Goal: Check status: Check status

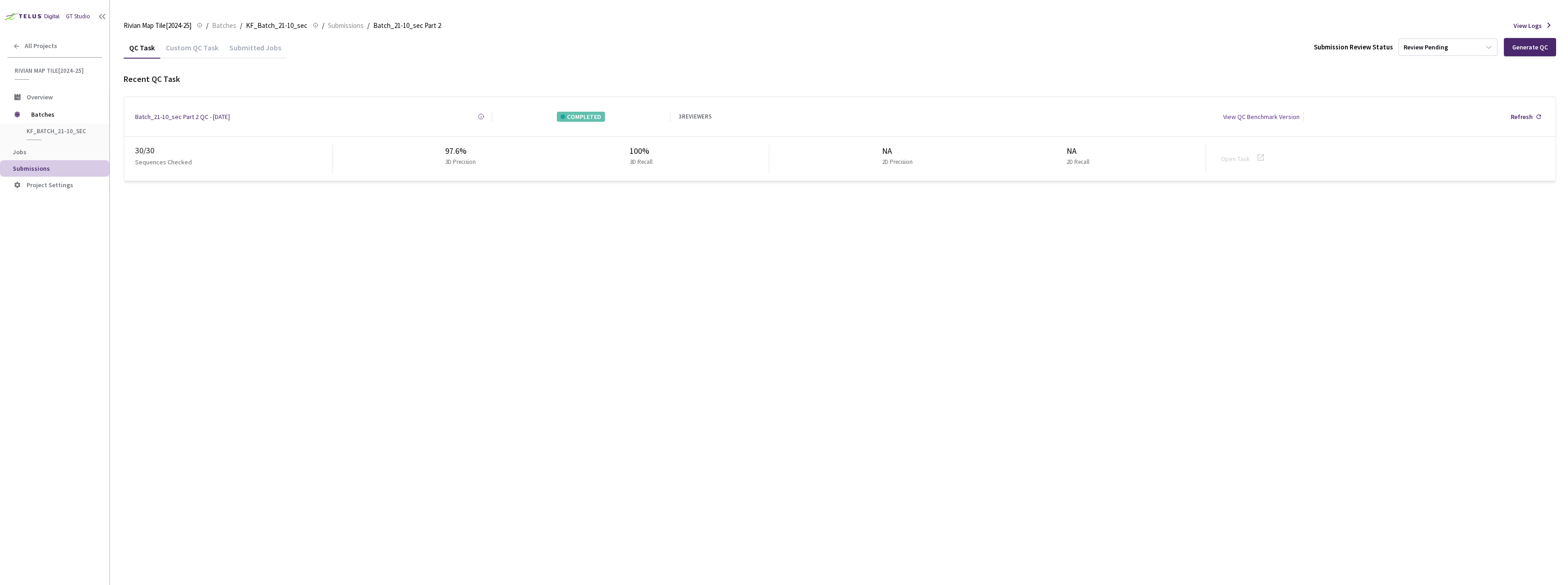
click at [242, 49] on div "Submitted Jobs" at bounding box center [255, 51] width 63 height 16
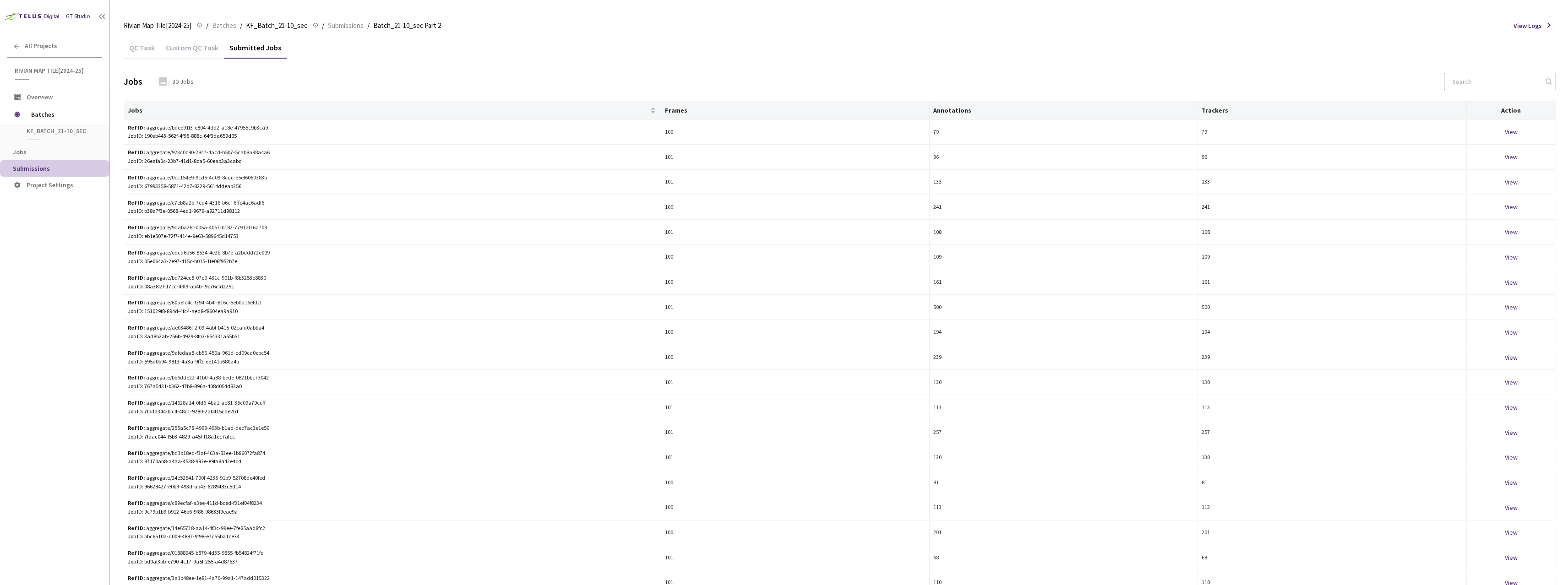
click at [1484, 80] on input at bounding box center [1496, 81] width 97 height 16
paste input "c12d3b30-4804-4499-982b-db82b6b12b19"
type input "c12d3b30-4804-4499-982b-db82b6b12b19"
click at [57, 135] on span "KF_Batch_21-10_sec" at bounding box center [60, 131] width 68 height 8
click at [63, 131] on span "KF_Batch_21-10_sec" at bounding box center [60, 131] width 68 height 8
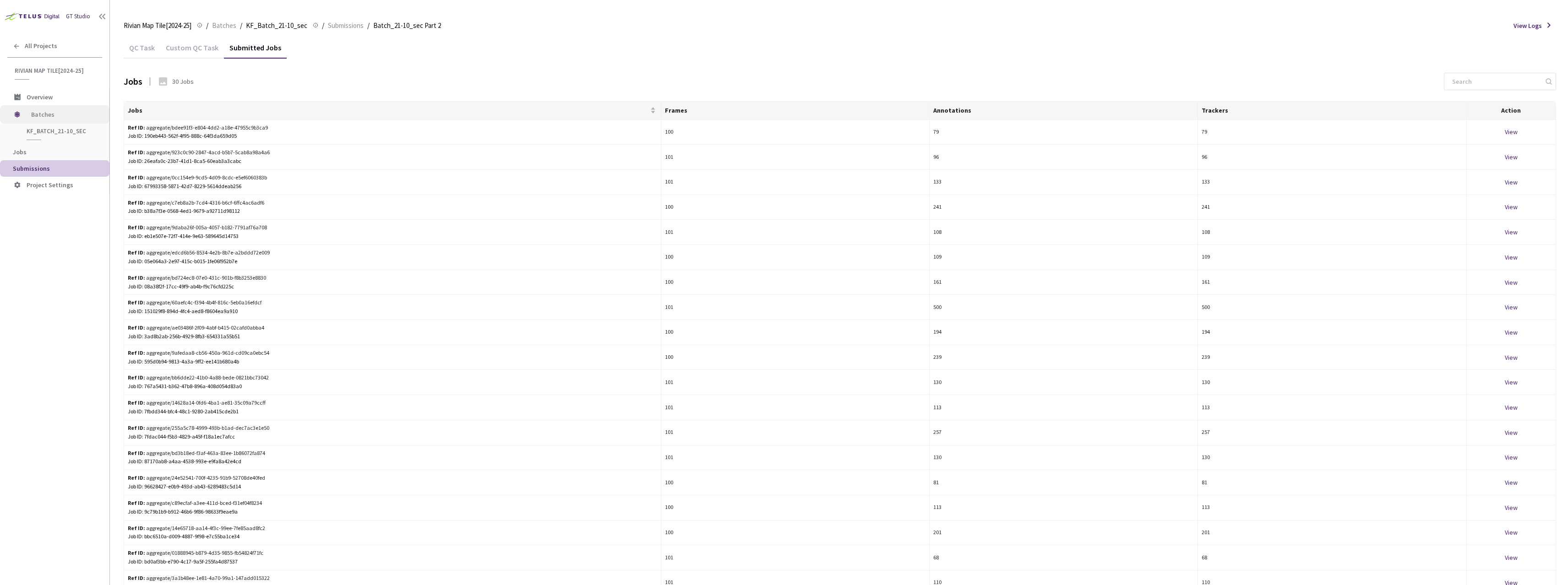
click at [60, 116] on span "Batches" at bounding box center [62, 114] width 63 height 18
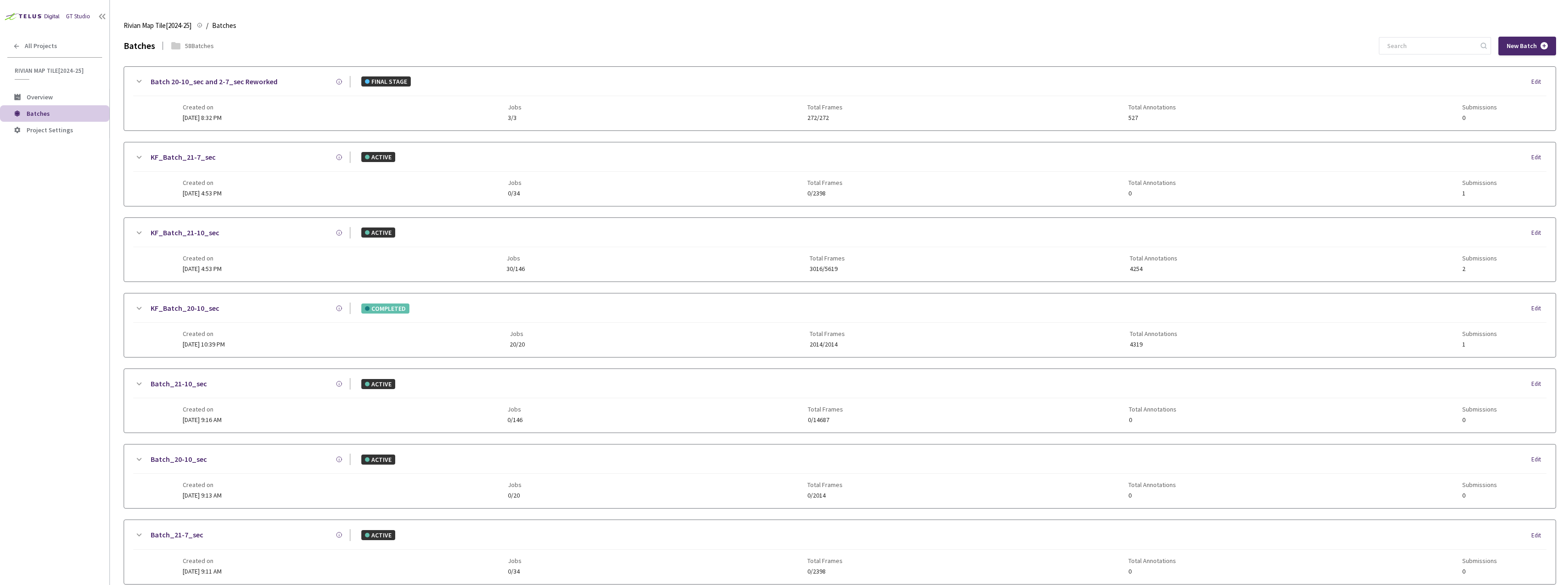
click at [143, 234] on icon at bounding box center [139, 233] width 11 height 11
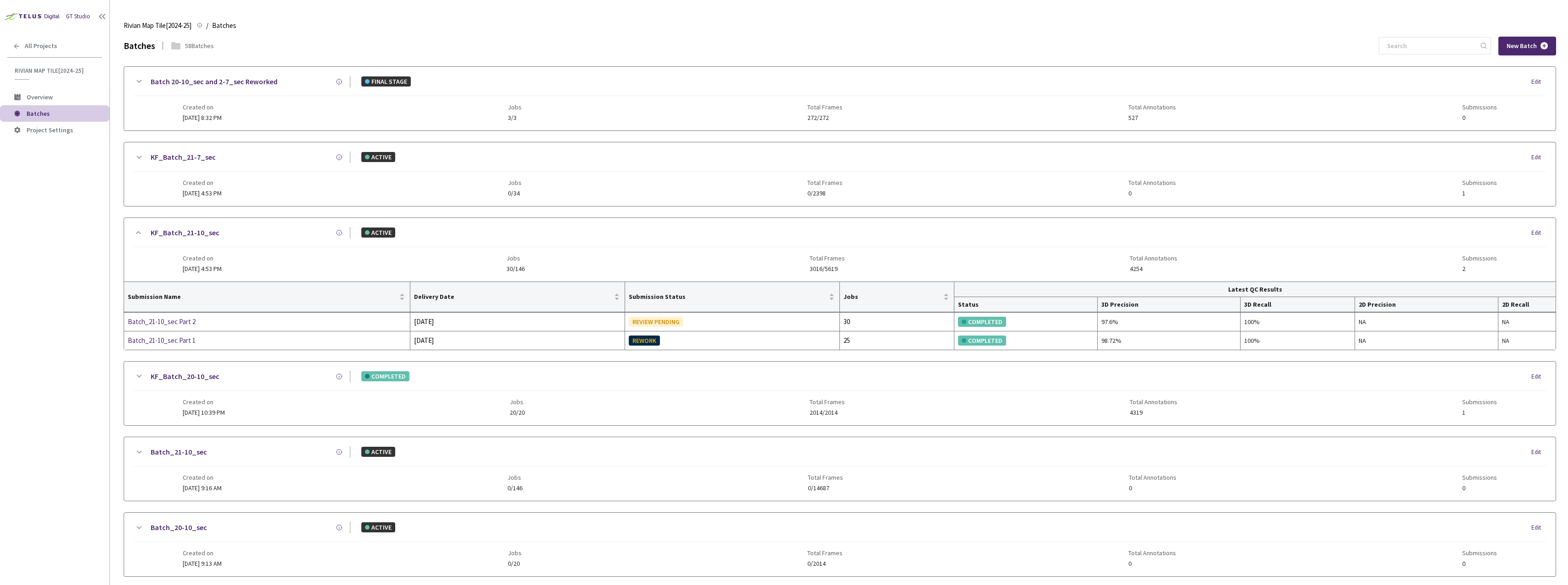
click at [173, 233] on link "KF_Batch_21-10_sec" at bounding box center [185, 233] width 69 height 12
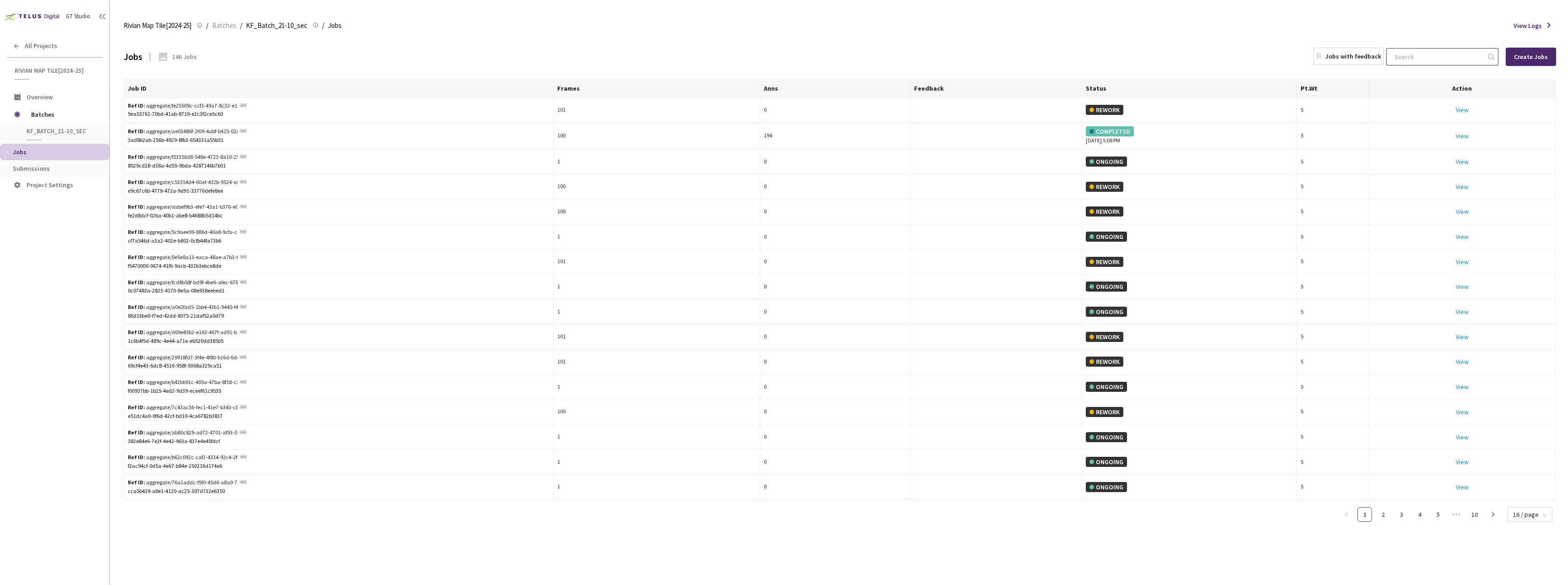
click at [1441, 58] on input at bounding box center [1438, 57] width 97 height 16
paste input "c12d3b30-4804-4499-982b-db82b6b12b19"
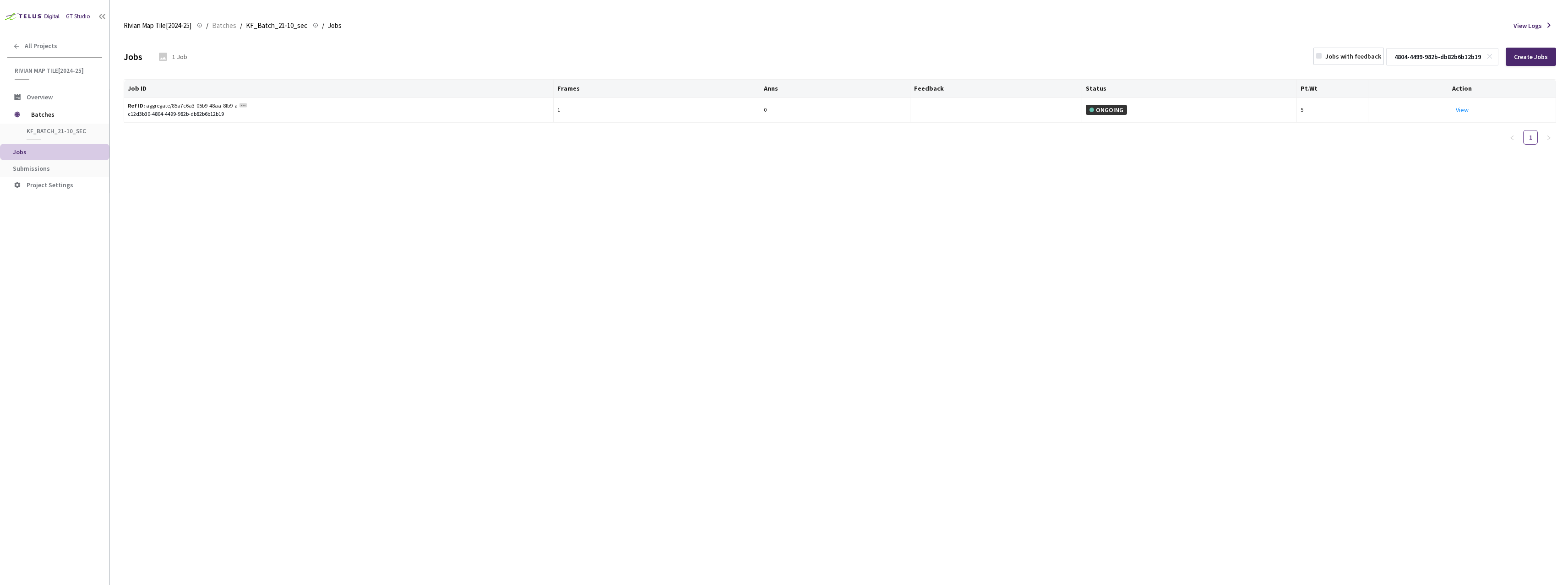
type input "c12d3b30-4804-4499-982b-db82b6b12b19"
click at [1492, 57] on rect at bounding box center [1490, 56] width 5 height 5
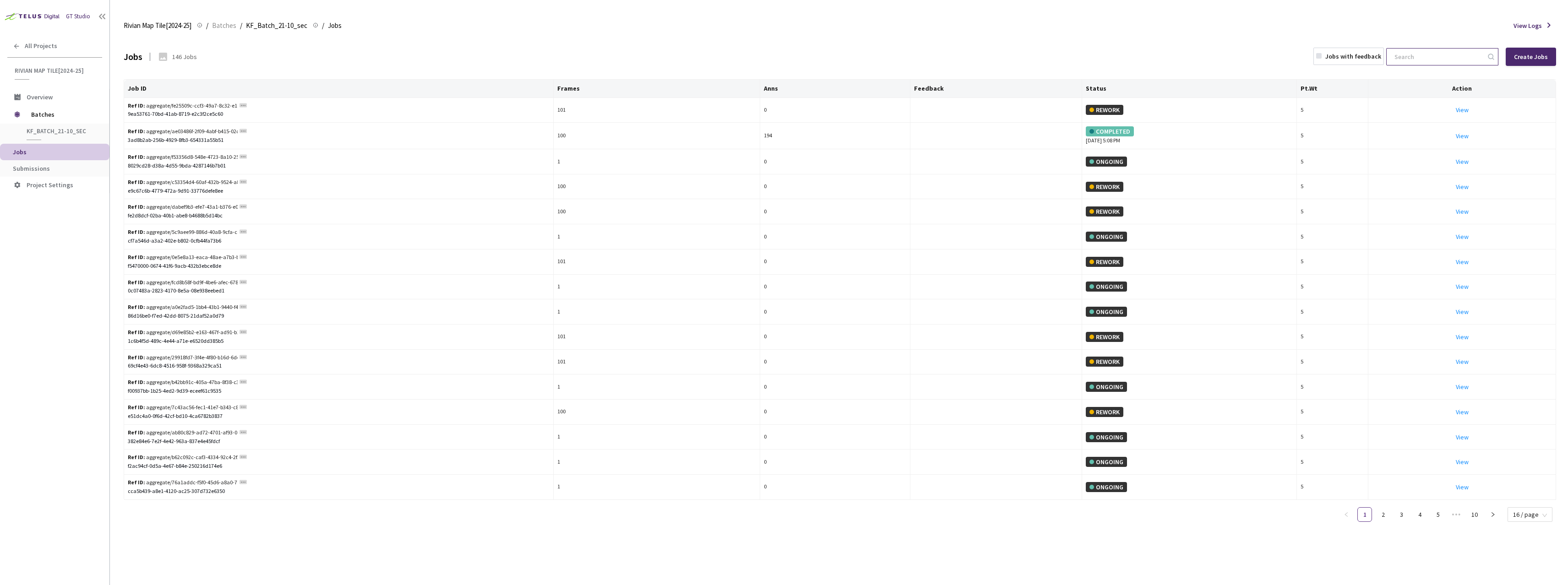
click at [1457, 58] on input at bounding box center [1438, 57] width 97 height 16
paste input "c12d3b30-4804-4499-982b-db82b6b12b19"
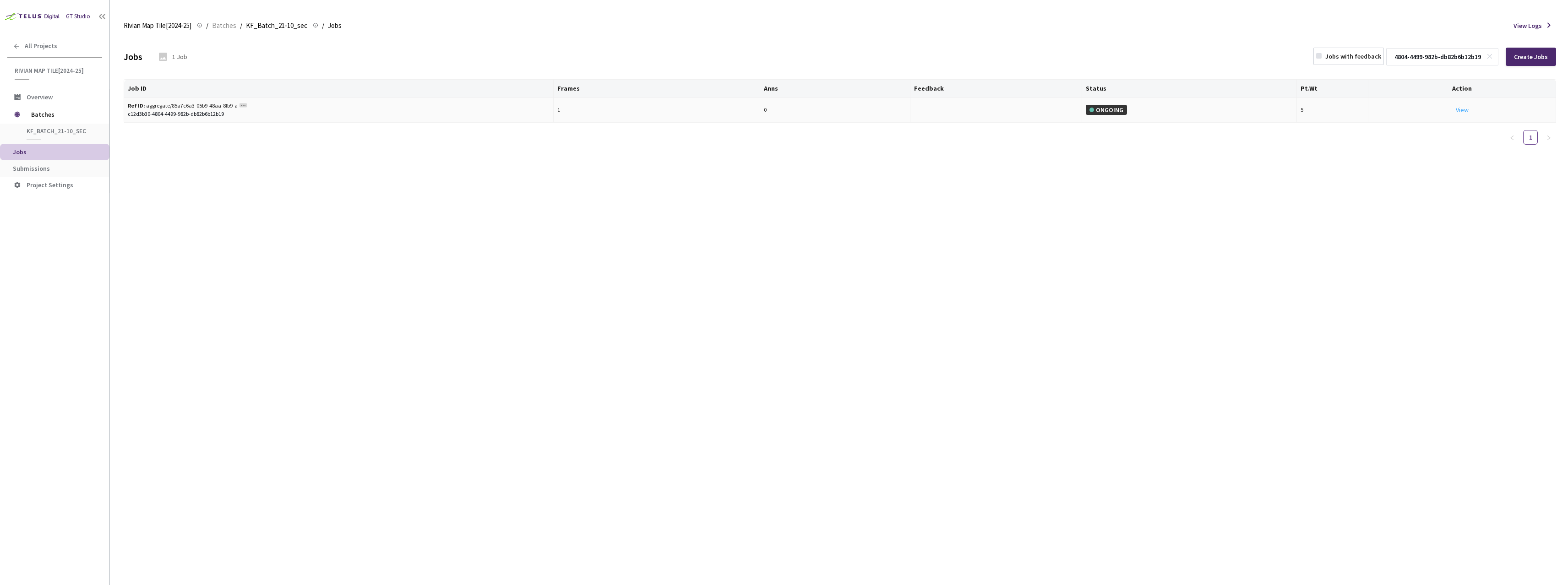
type input "c12d3b30-4804-4499-982b-db82b6b12b19"
click at [1466, 110] on link "View This will only let you view the job and not perform the labelling task." at bounding box center [1462, 110] width 13 height 9
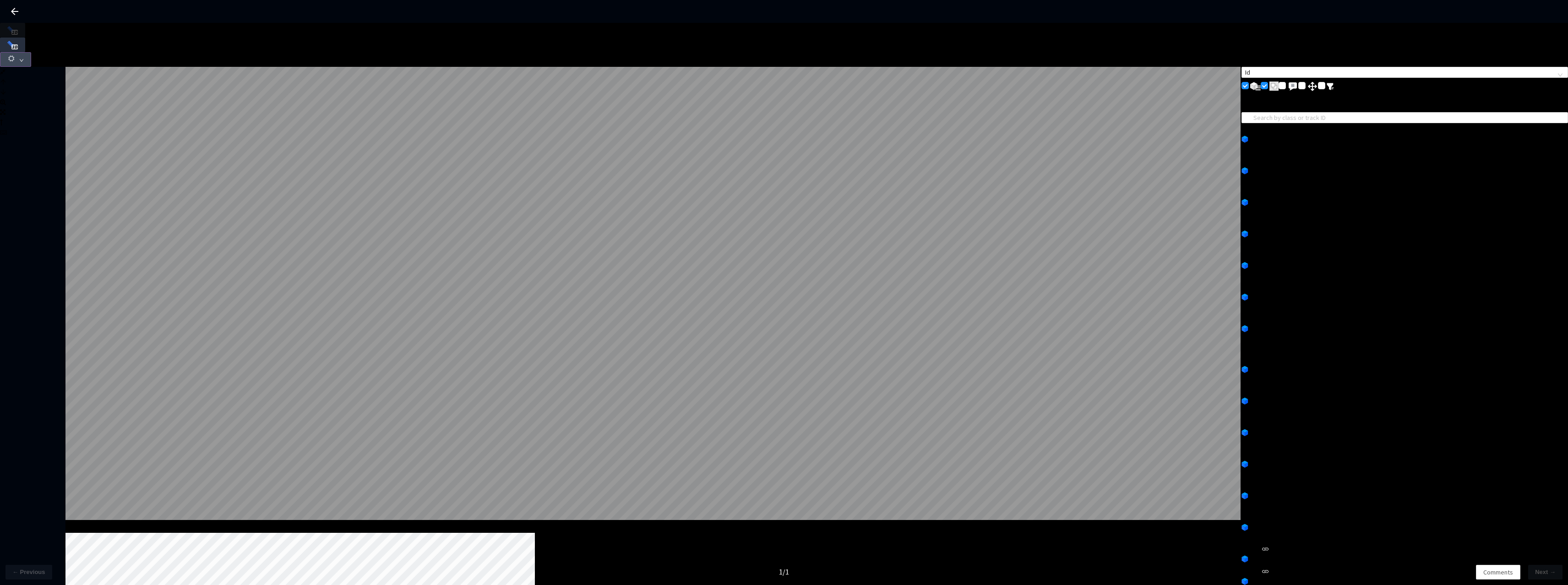
click at [24, 58] on icon "down" at bounding box center [22, 61] width 5 height 5
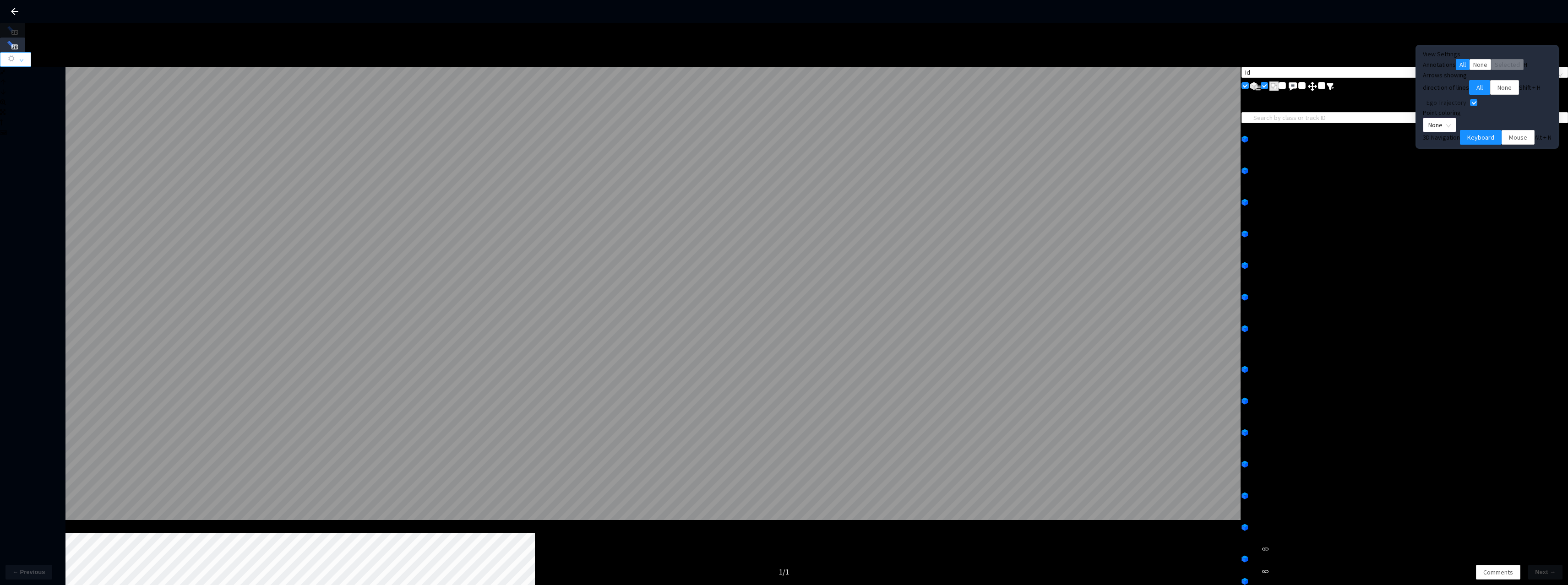
drag, startPoint x: 1488, startPoint y: 131, endPoint x: 1489, endPoint y: 138, distance: 7.1
click at [1451, 131] on span "None" at bounding box center [1440, 125] width 23 height 14
drag, startPoint x: 1484, startPoint y: 166, endPoint x: 1491, endPoint y: 164, distance: 7.3
click at [1484, 162] on div "Point Intensity" at bounding box center [1482, 157] width 49 height 10
click at [1509, 142] on span "Mouse" at bounding box center [1518, 137] width 18 height 10
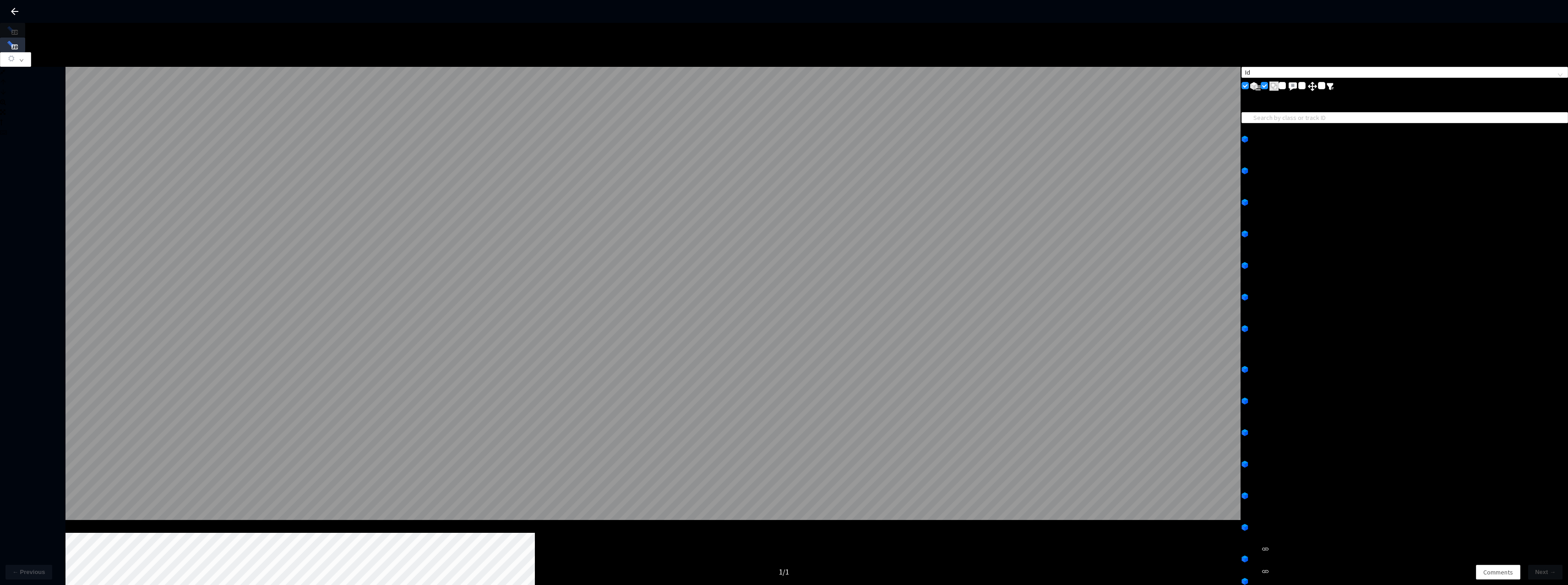
click at [16, 55] on icon "button" at bounding box center [12, 59] width 9 height 9
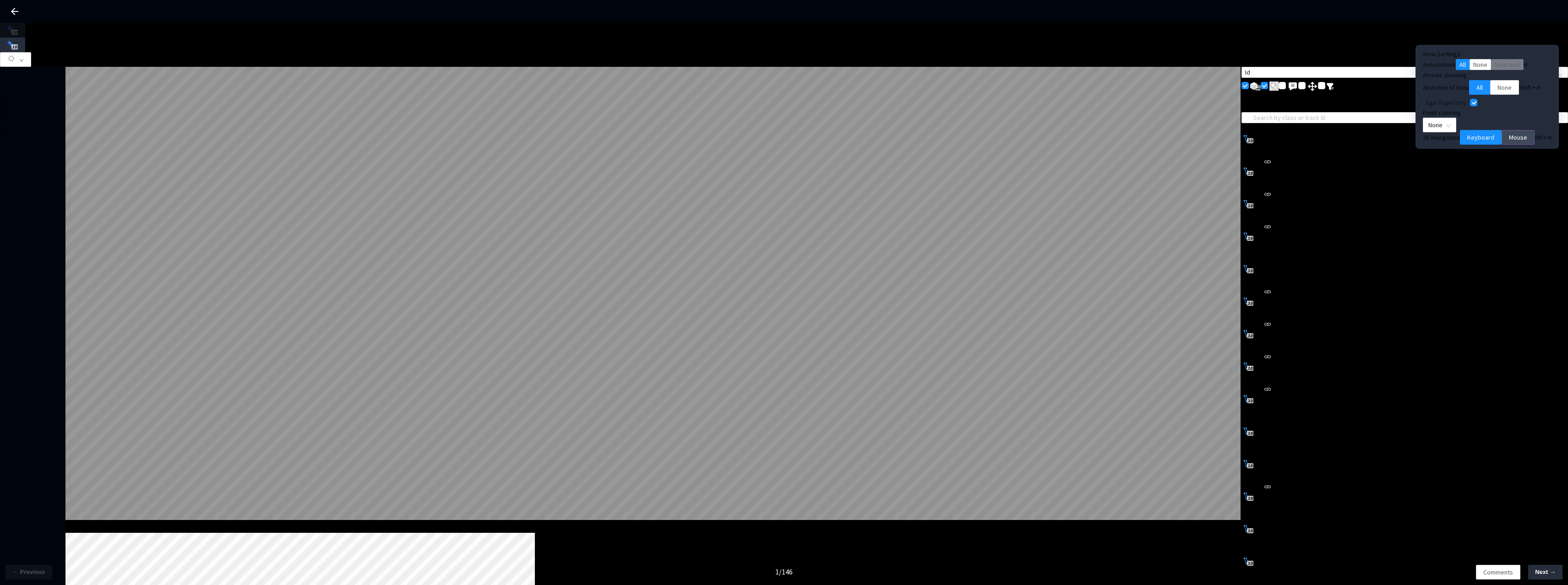
click at [1509, 142] on span "Mouse" at bounding box center [1518, 137] width 18 height 10
click at [1451, 132] on span "None" at bounding box center [1440, 125] width 23 height 14
click at [1484, 161] on div "Point Intensity" at bounding box center [1482, 157] width 49 height 10
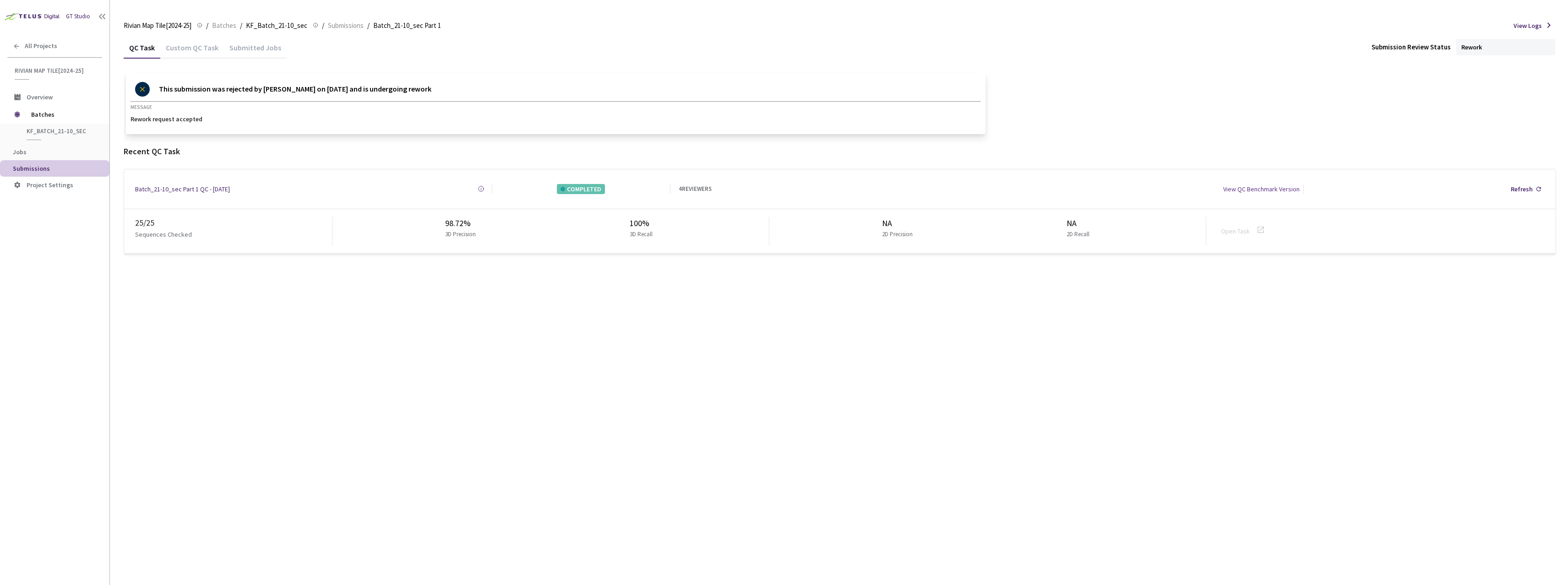
click at [143, 93] on icon at bounding box center [142, 89] width 15 height 15
click at [188, 184] on div "Batch_21-10_sec Part 1 QC - 08 Aug, 2025" at bounding box center [183, 189] width 95 height 10
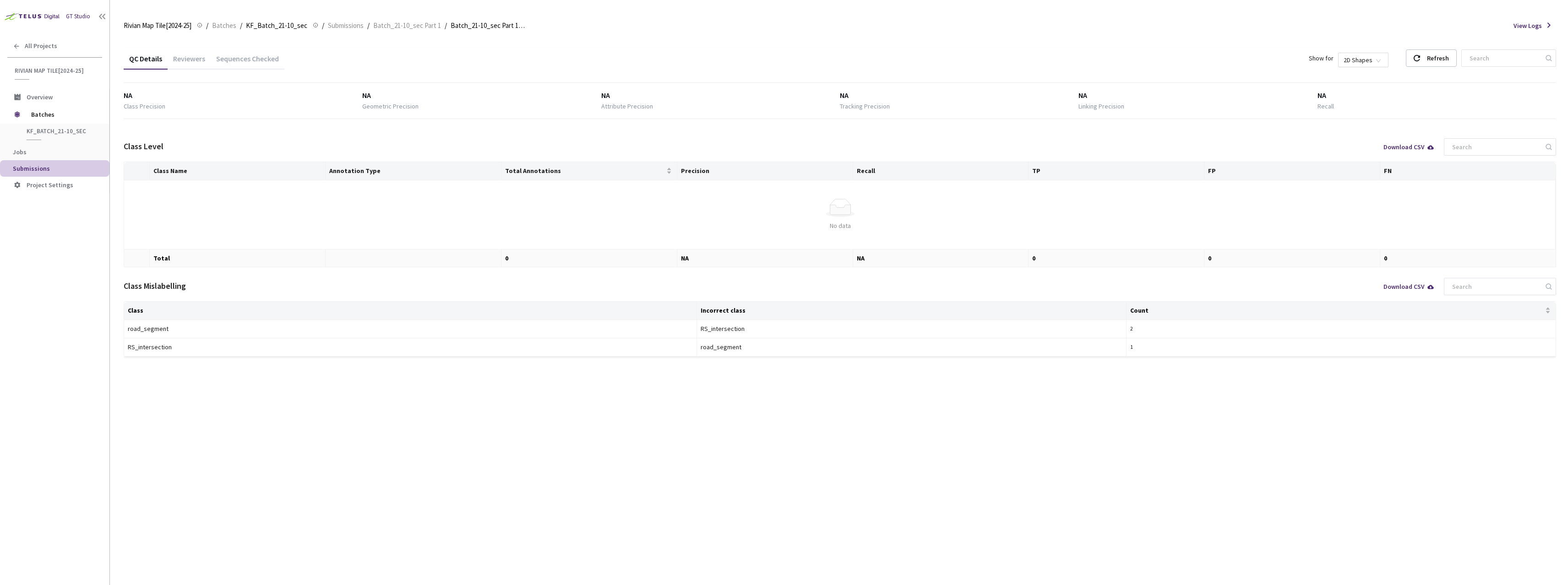
click at [239, 62] on div "Sequences Checked" at bounding box center [247, 62] width 74 height 16
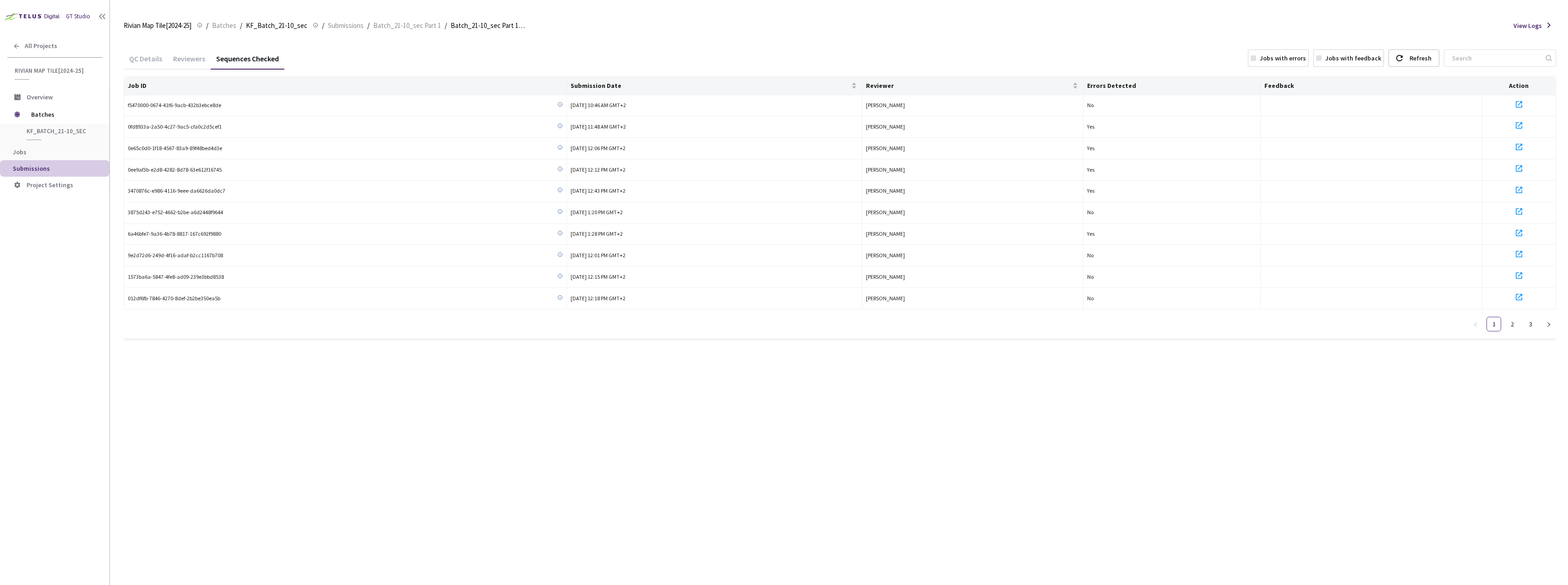
click at [194, 62] on div "Reviewers" at bounding box center [189, 62] width 43 height 16
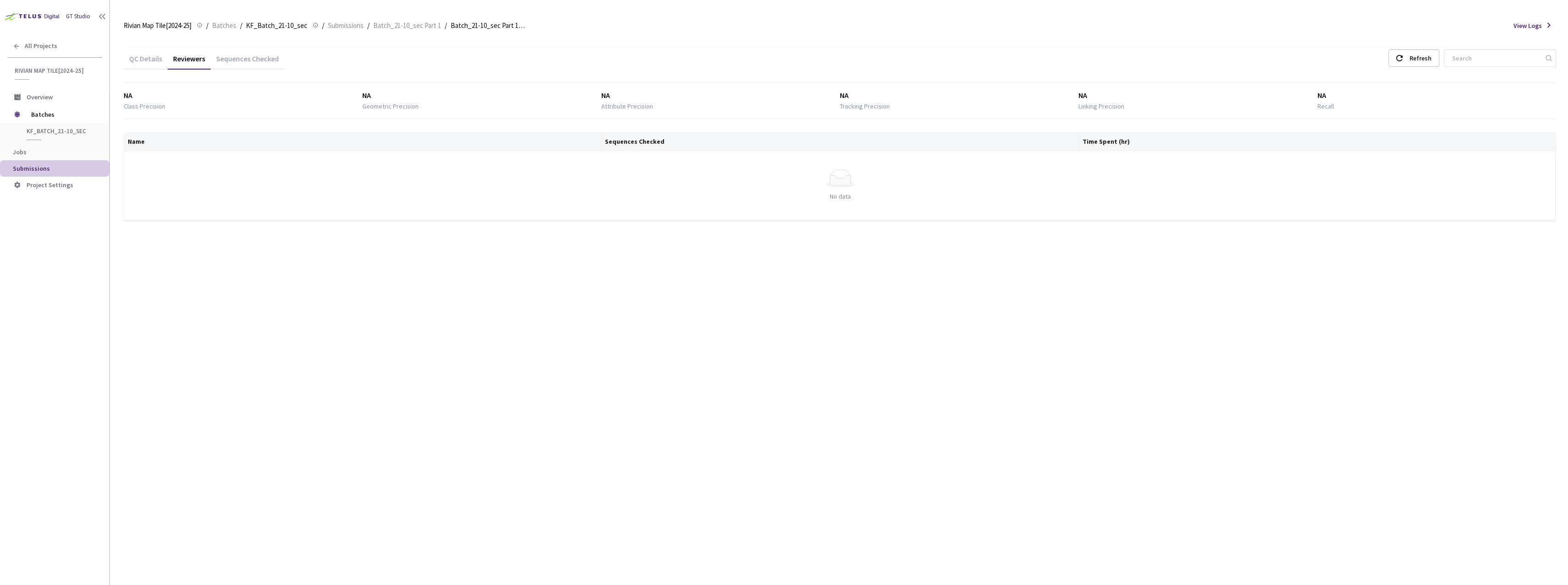
click at [149, 64] on div "QC Details" at bounding box center [145, 62] width 44 height 16
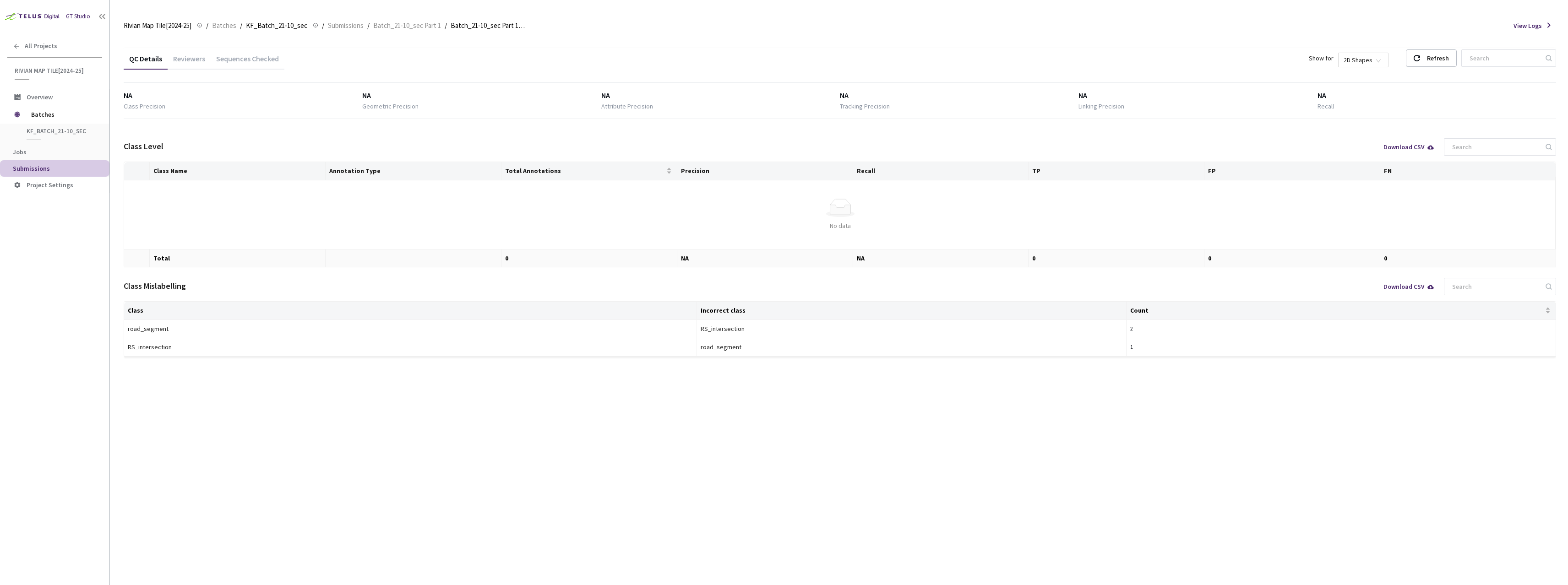
click at [232, 53] on div "Sequences Checked" at bounding box center [247, 57] width 74 height 19
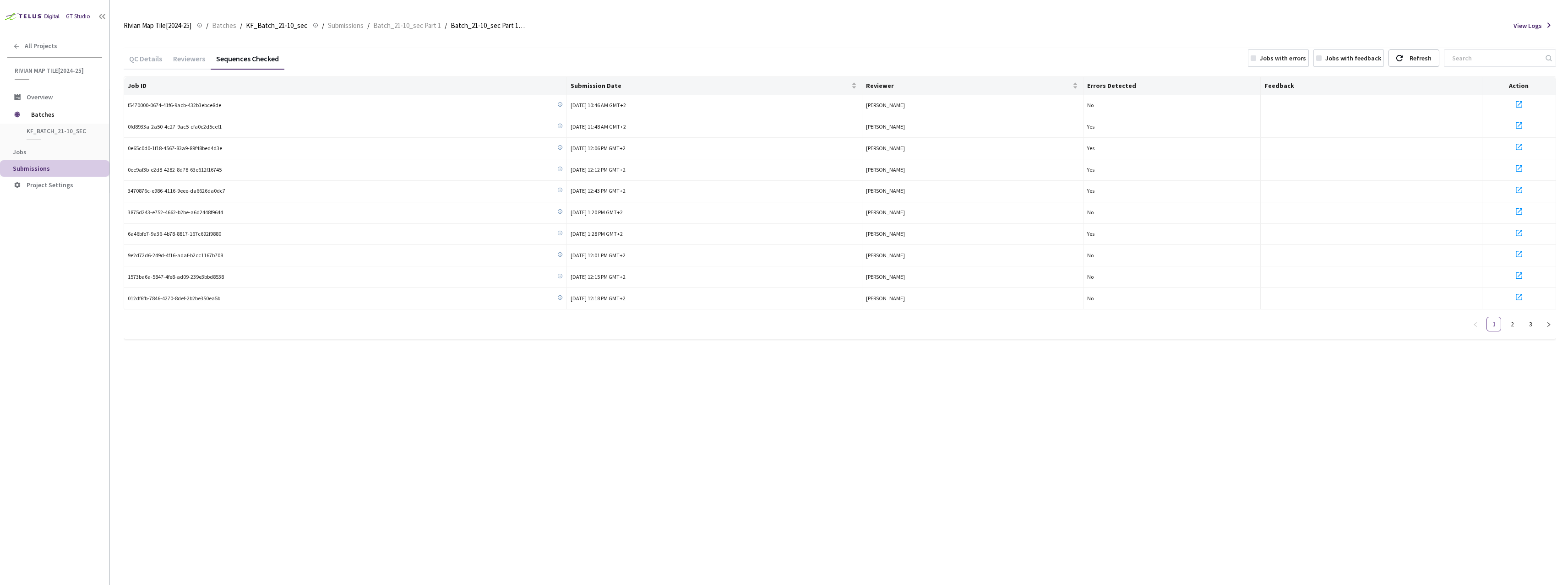
click at [138, 61] on div "QC Details" at bounding box center [145, 62] width 44 height 16
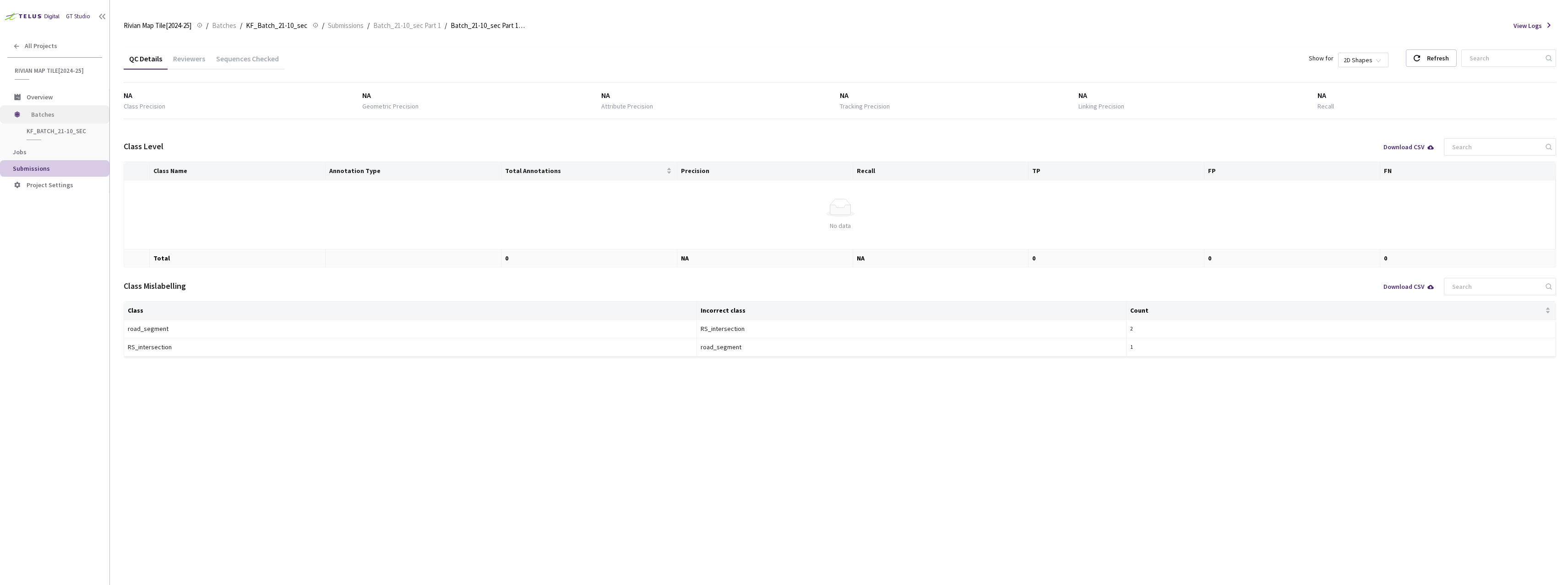
click at [34, 120] on span "Batches" at bounding box center [62, 114] width 63 height 18
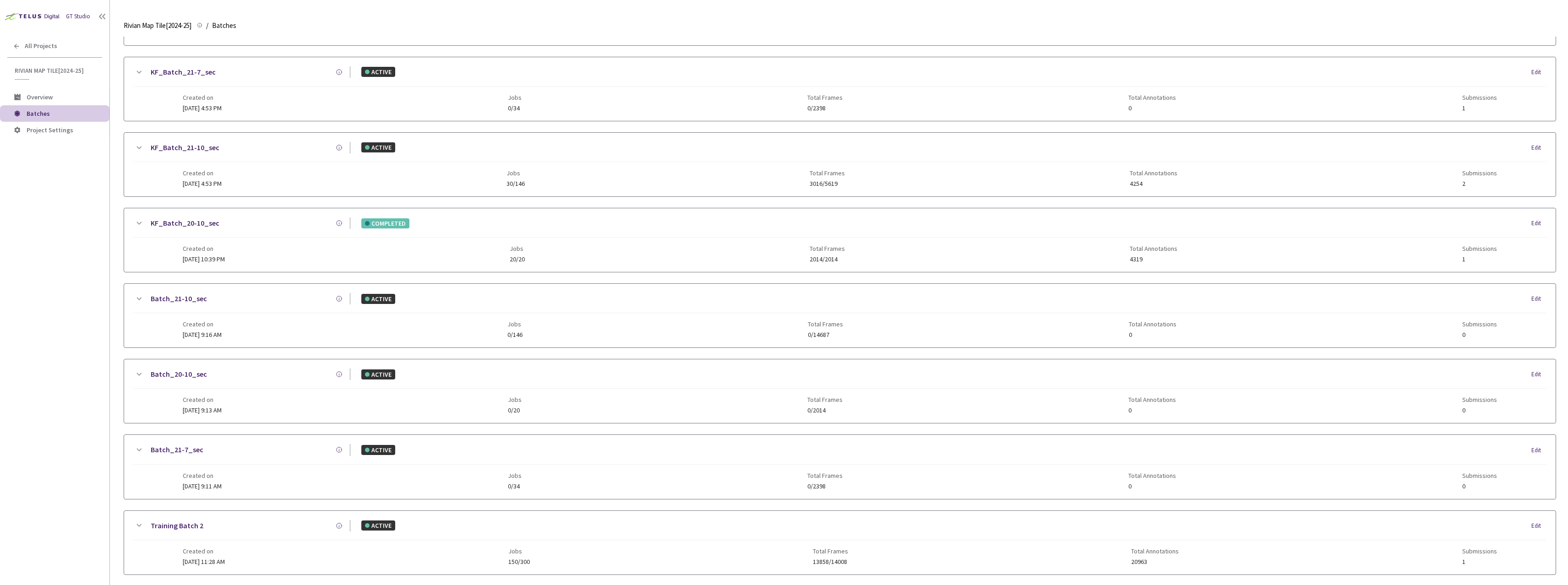
scroll to position [35, 0]
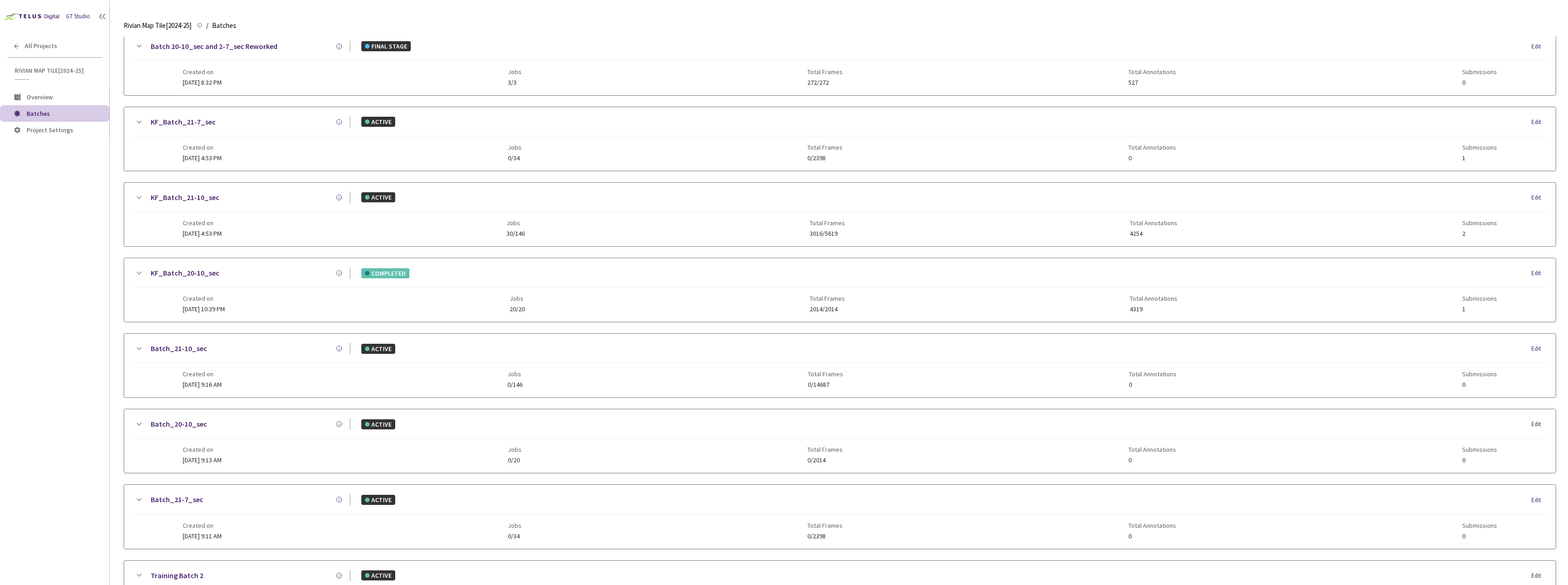
click at [187, 200] on link "KF_Batch_21-10_sec" at bounding box center [185, 197] width 69 height 12
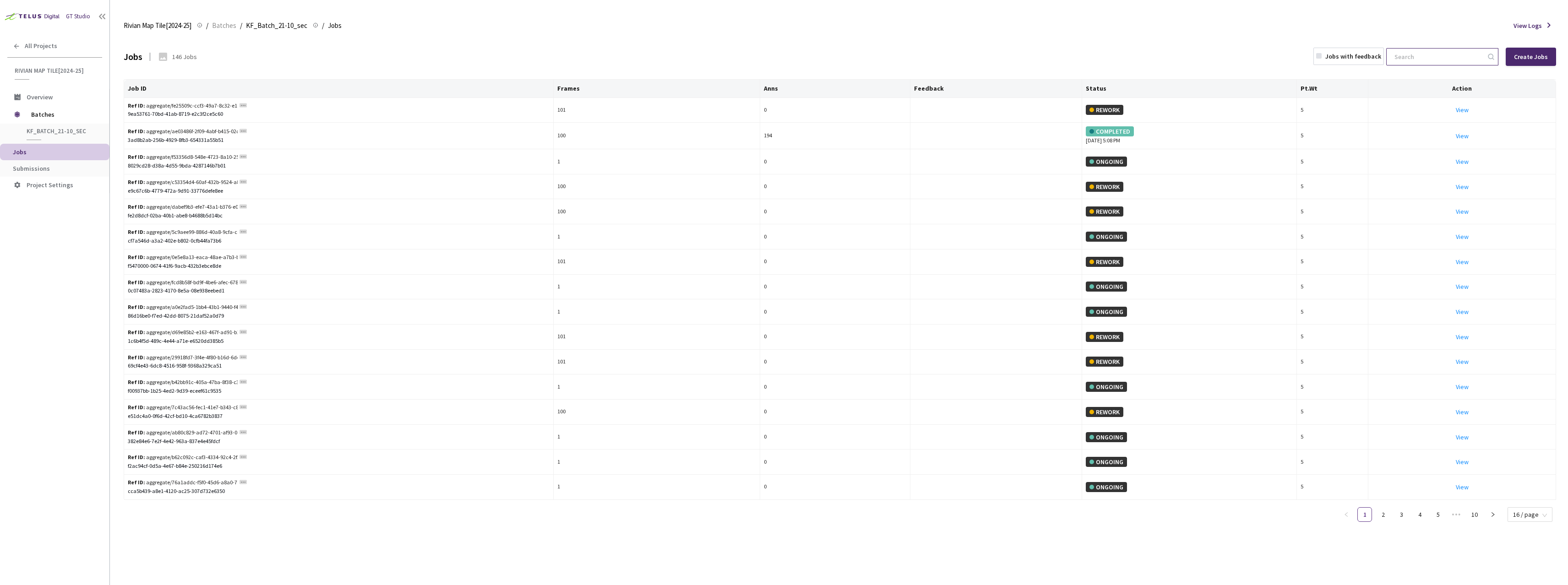
click at [1443, 59] on input at bounding box center [1438, 57] width 97 height 16
paste input "cd98c799-2384-41f7-86ca-1c8c756f6f3b"
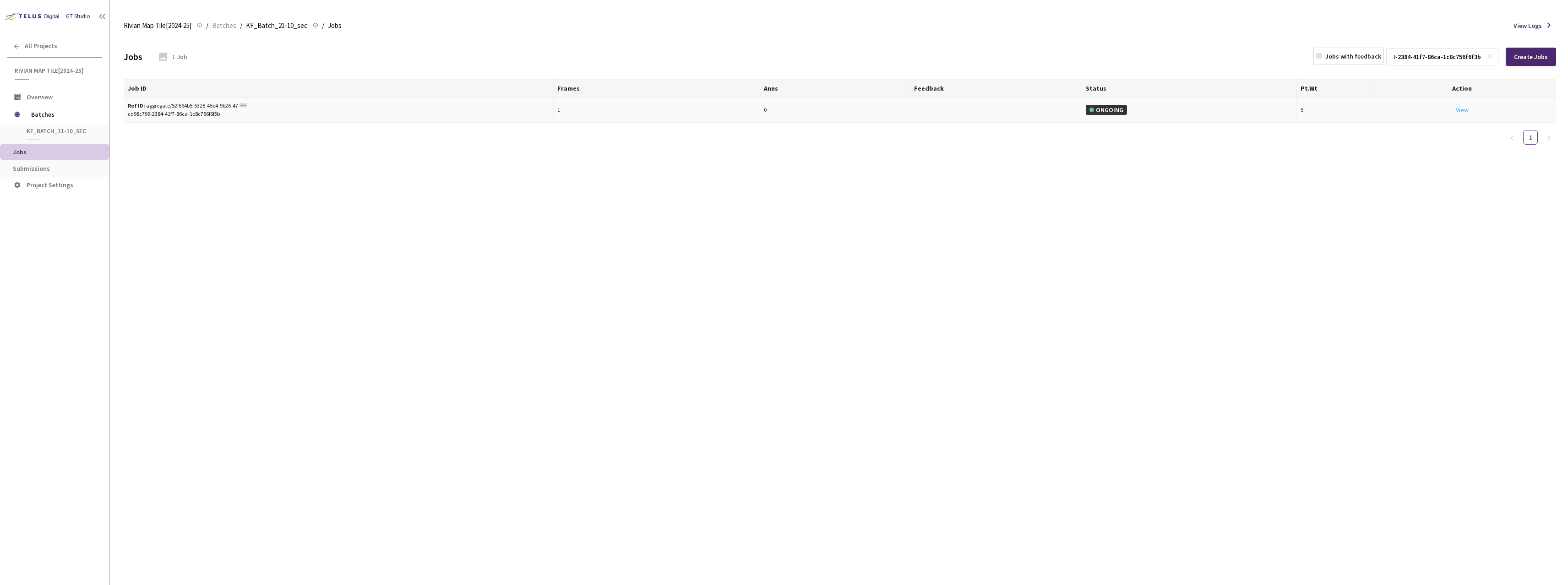
type input "cd98c799-2384-41f7-86ca-1c8c756f6f3b"
click at [1461, 108] on link "View This will only let you view the job and not perform the labelling task." at bounding box center [1462, 110] width 13 height 9
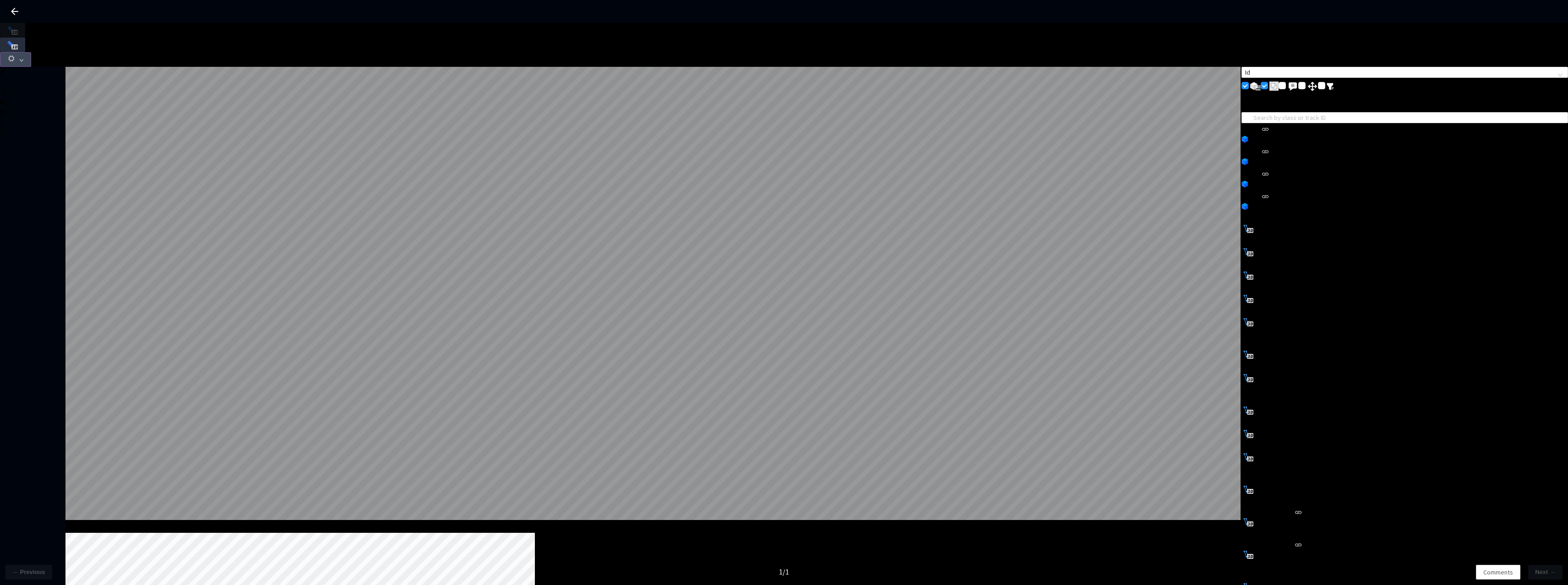
drag, startPoint x: 1533, startPoint y: 35, endPoint x: 1533, endPoint y: 41, distance: 6.0
click at [31, 52] on button "button" at bounding box center [15, 60] width 31 height 15
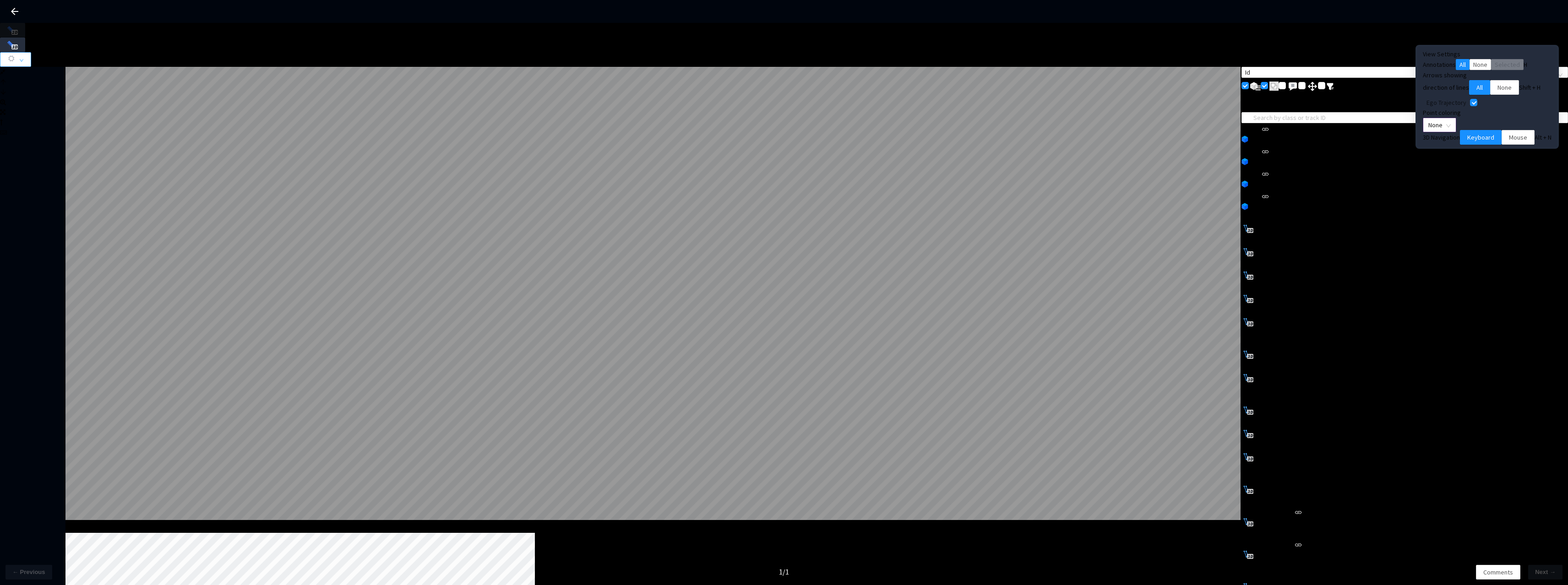
click at [1451, 130] on span "None" at bounding box center [1440, 125] width 23 height 14
click at [1485, 162] on div "Point Intensity" at bounding box center [1482, 157] width 49 height 10
click at [1509, 142] on span "Mouse" at bounding box center [1518, 137] width 18 height 10
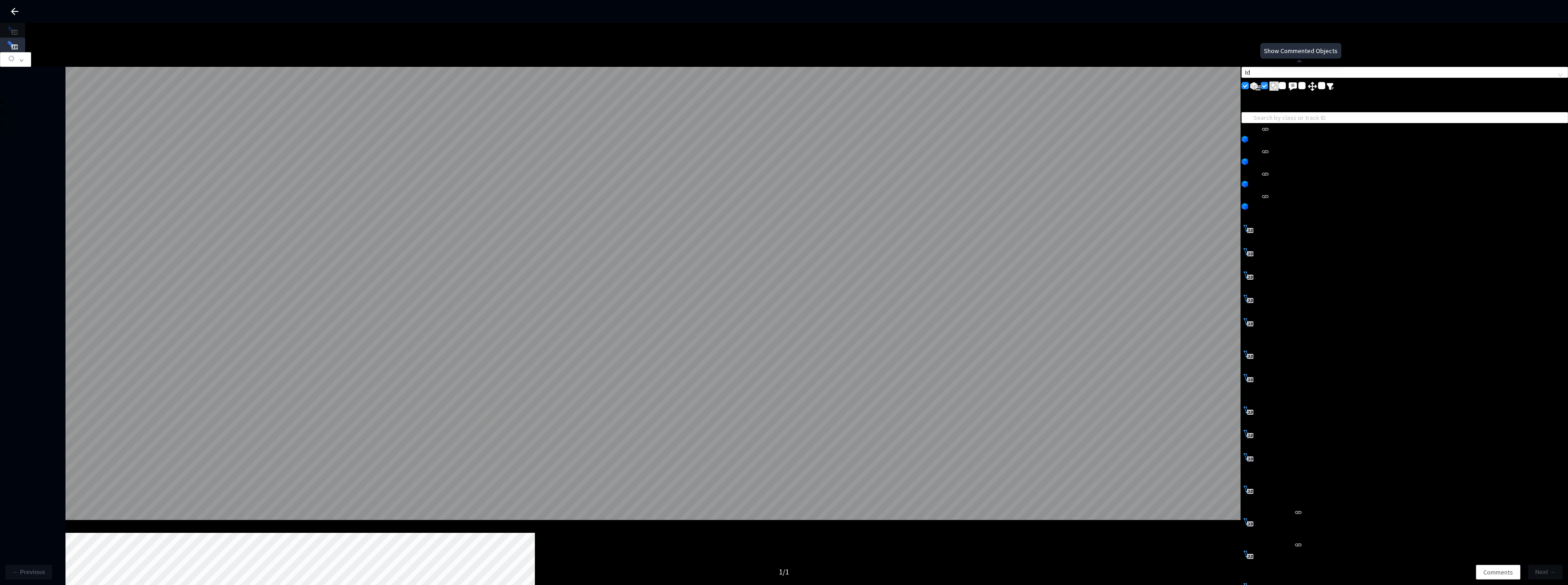
click at [1334, 83] on img at bounding box center [1331, 86] width 7 height 7
click at [1325, 82] on input "checkbox" at bounding box center [1321, 86] width 7 height 7
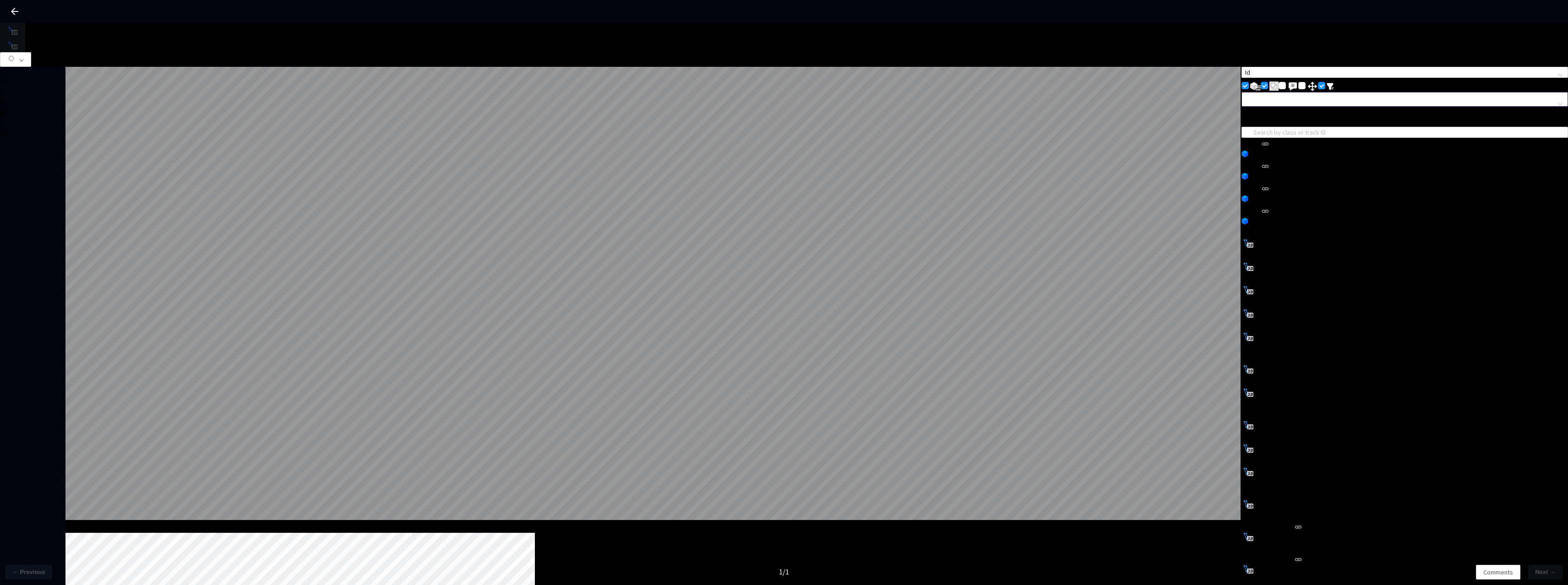
click at [1303, 98] on div at bounding box center [1400, 99] width 313 height 9
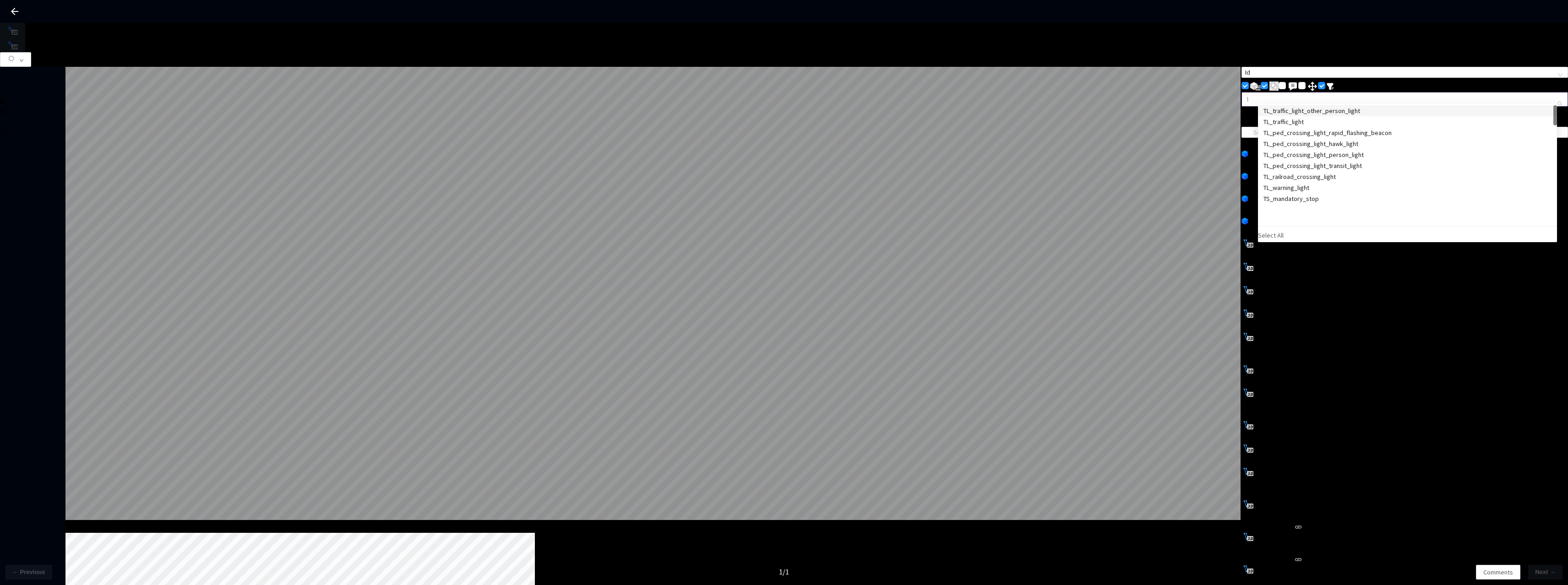
scroll to position [0, 1]
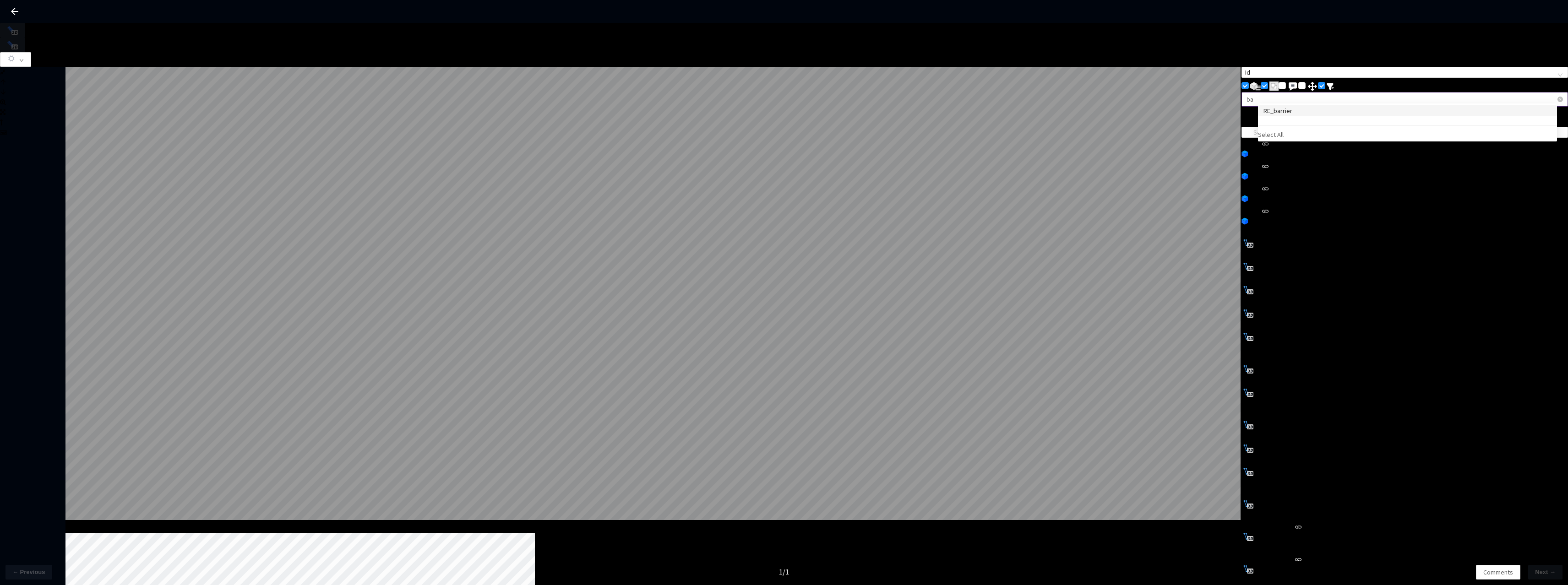
type input "bar"
click at [1297, 113] on div "RE_barrier" at bounding box center [1407, 111] width 288 height 10
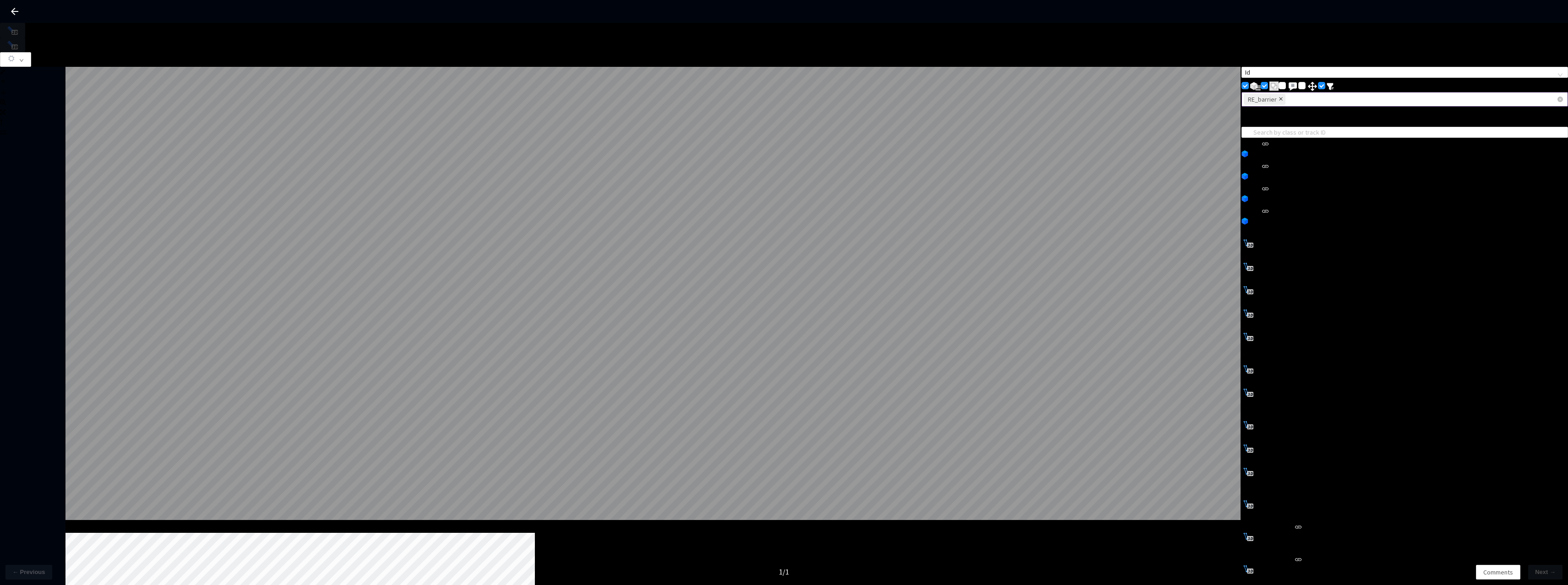
click at [1283, 97] on icon "close" at bounding box center [1281, 99] width 5 height 5
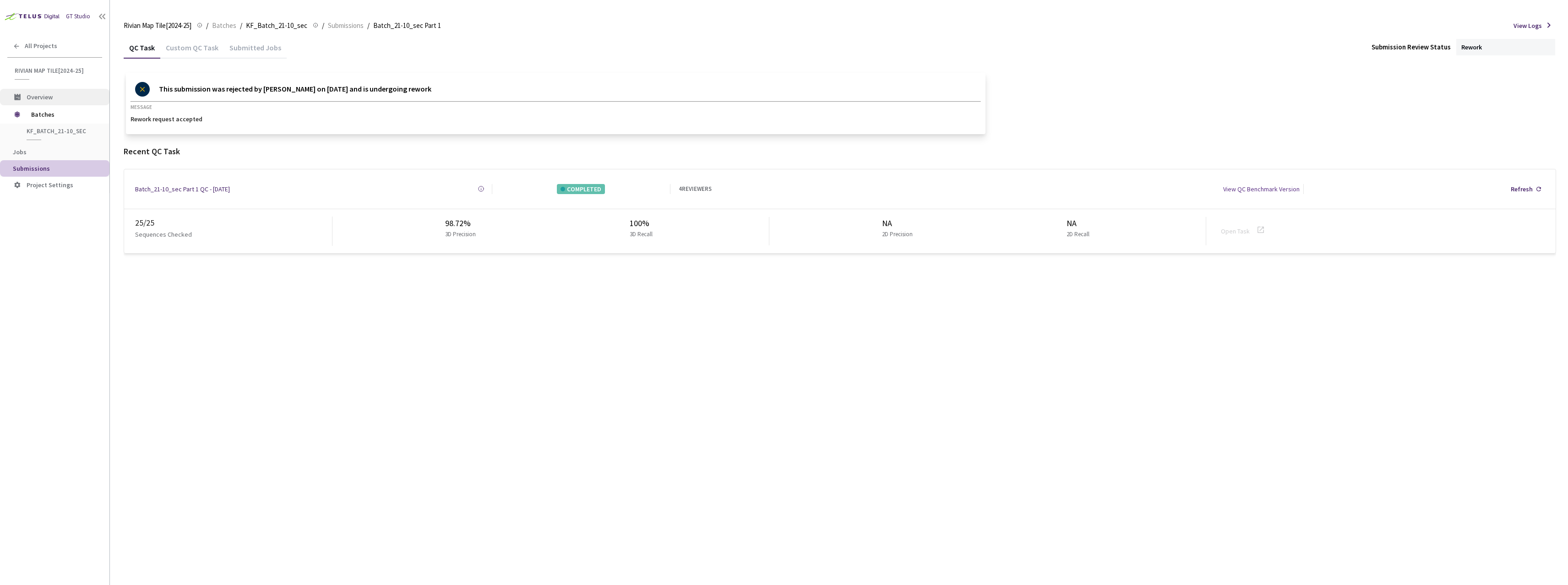
click at [60, 96] on span "Overview" at bounding box center [65, 97] width 75 height 8
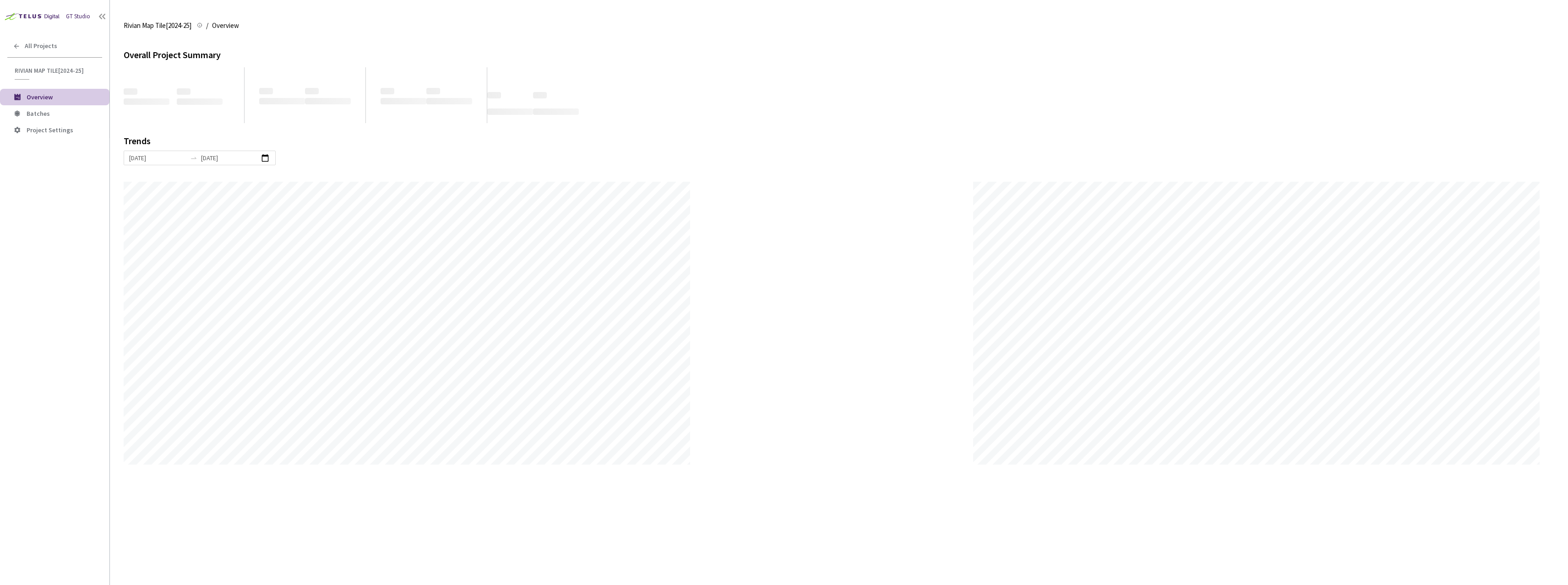
scroll to position [585, 1568]
click at [52, 110] on span "Batches" at bounding box center [65, 114] width 75 height 8
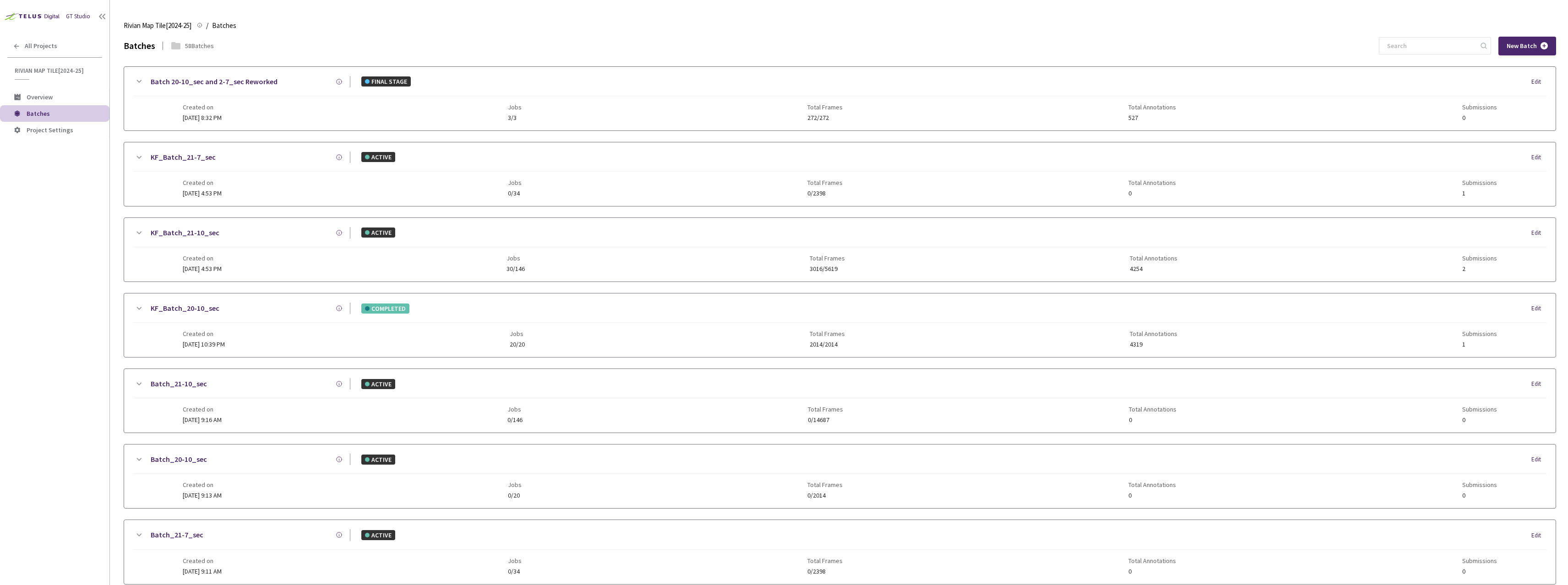
click at [204, 231] on link "KF_Batch_21-10_sec" at bounding box center [185, 233] width 69 height 12
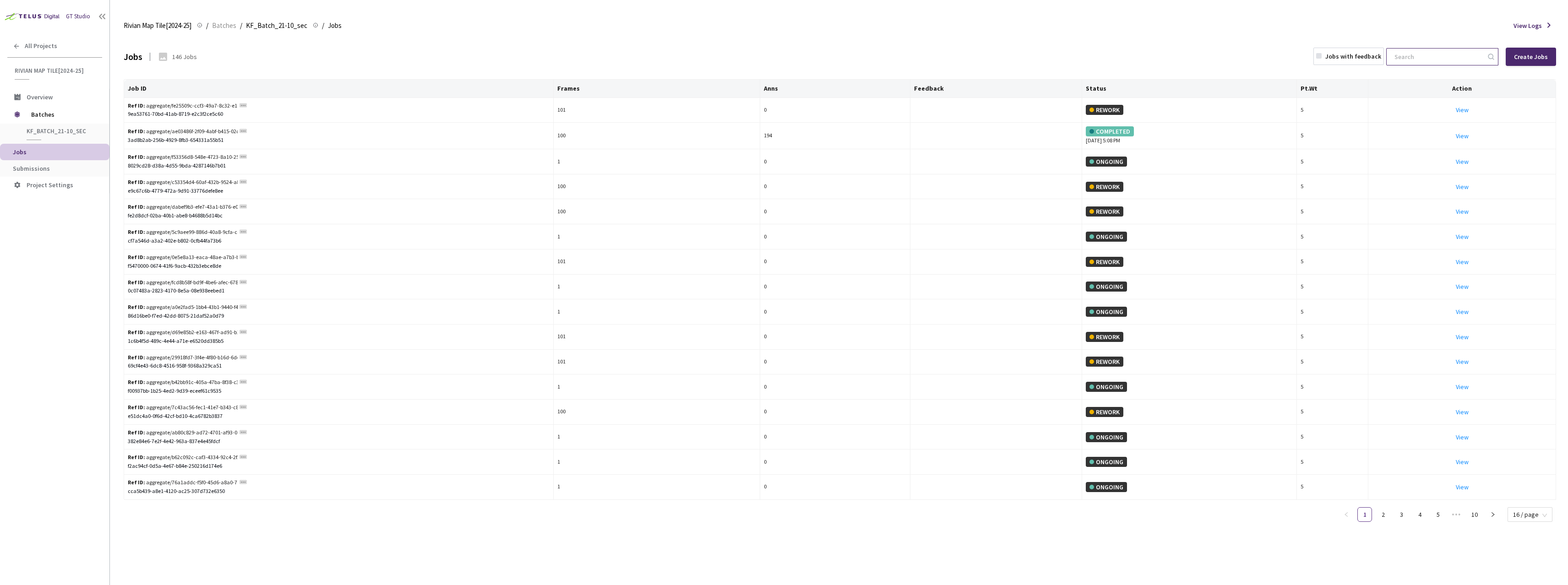
click at [1454, 57] on input at bounding box center [1438, 57] width 97 height 16
paste input "839444a8-f7a9-429d-9972-332e4aa583ac"
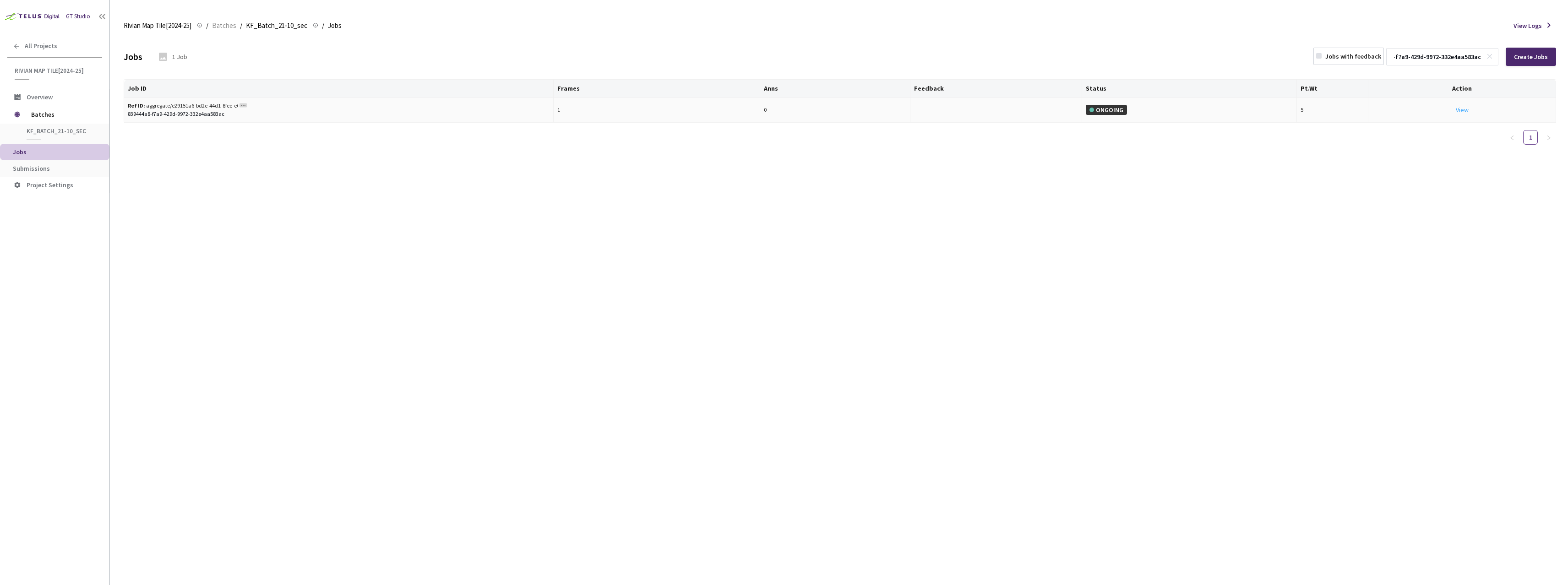
type input "839444a8-f7a9-429d-9972-332e4aa583ac"
click at [1463, 110] on link "View" at bounding box center [1462, 110] width 13 height 9
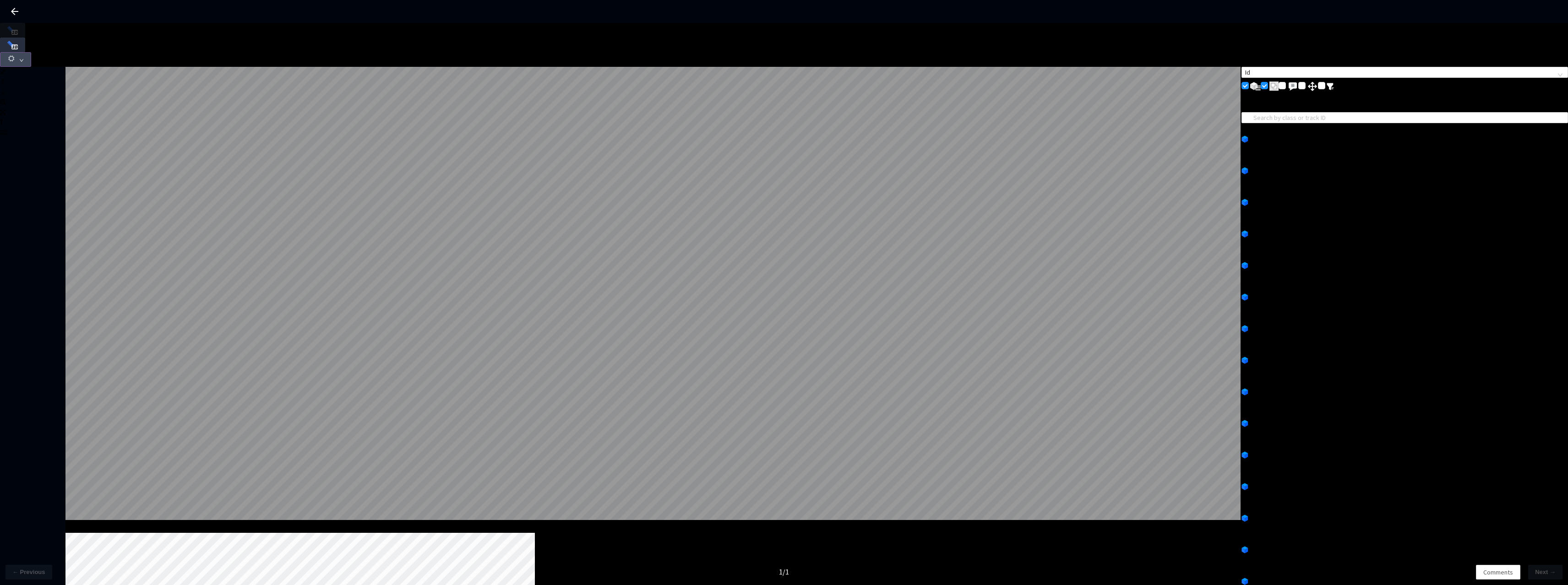
click at [24, 58] on icon "down" at bounding box center [22, 61] width 5 height 5
drag, startPoint x: 1558, startPoint y: 20, endPoint x: 1553, endPoint y: 30, distance: 11.2
click at [1554, 77] on div "Frames Aggregated: 101 L W H cam_lane_change_right 4 / 6 Id List of Annotations…" at bounding box center [839, 77] width 1432 height 0
click at [31, 52] on button "button" at bounding box center [15, 60] width 31 height 15
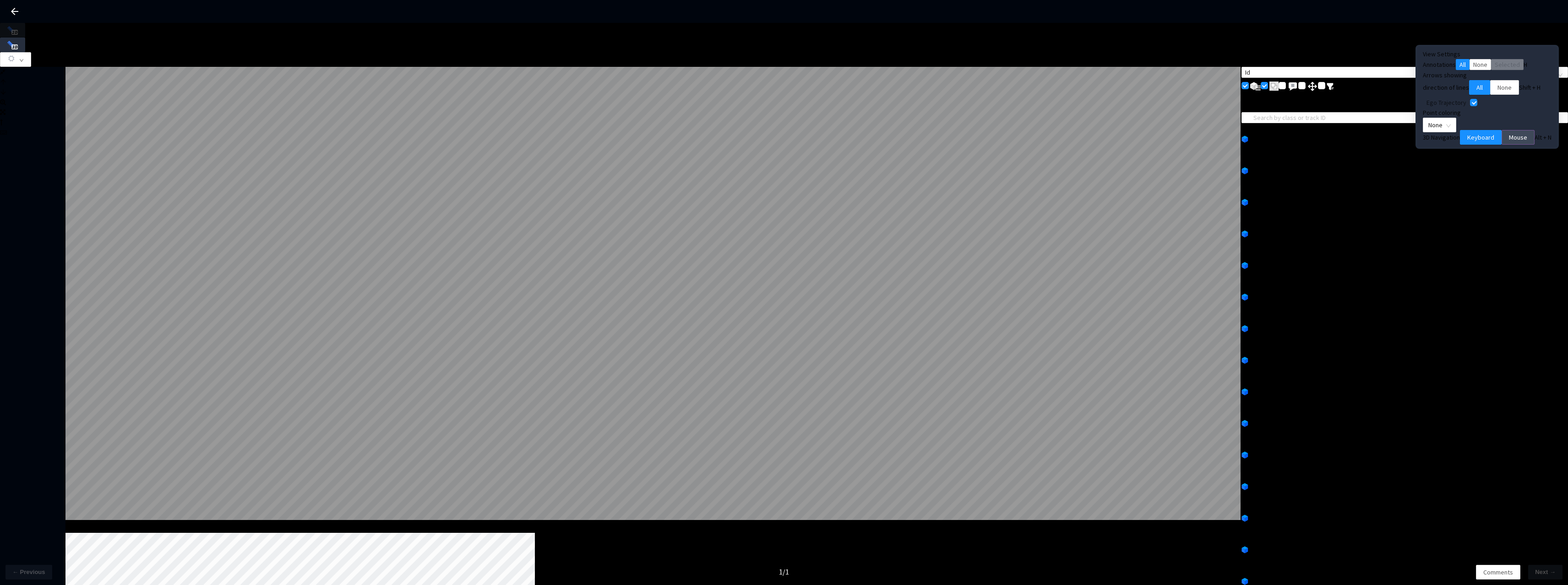
click at [1509, 142] on span "Mouse" at bounding box center [1518, 137] width 18 height 10
click at [1451, 132] on span "None" at bounding box center [1440, 125] width 23 height 14
click at [1484, 162] on div "Point Intensity" at bounding box center [1482, 157] width 49 height 10
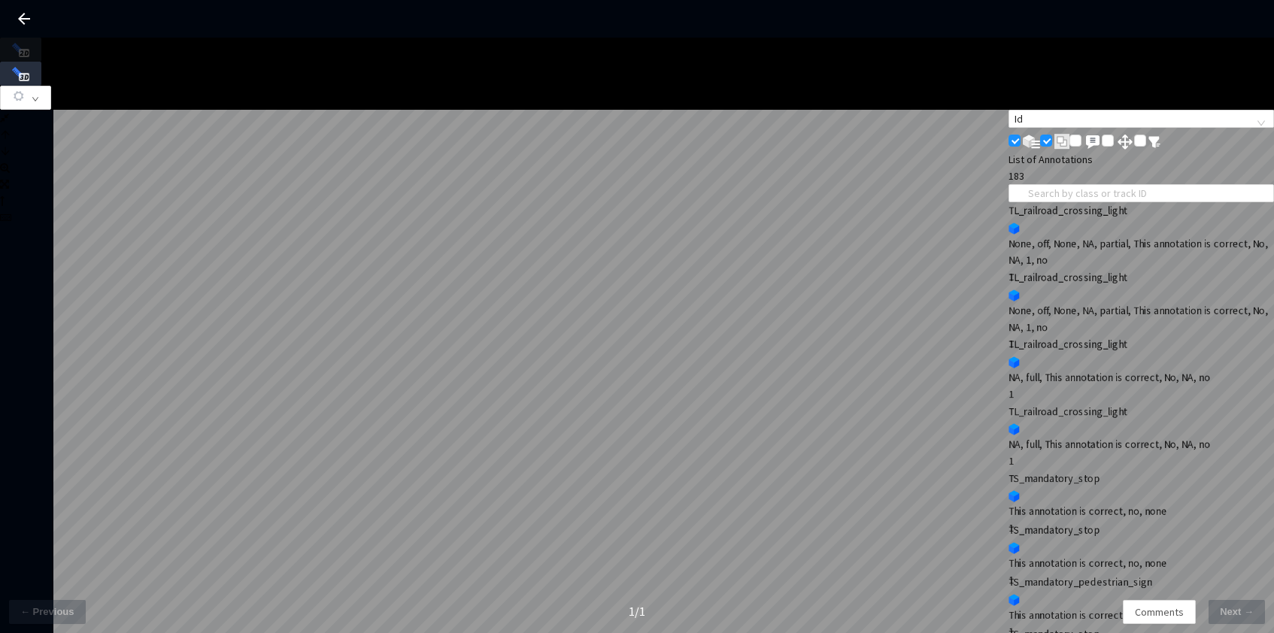
type input "d28d222f-06a0-4d10-86a3-eee7be6fed71"
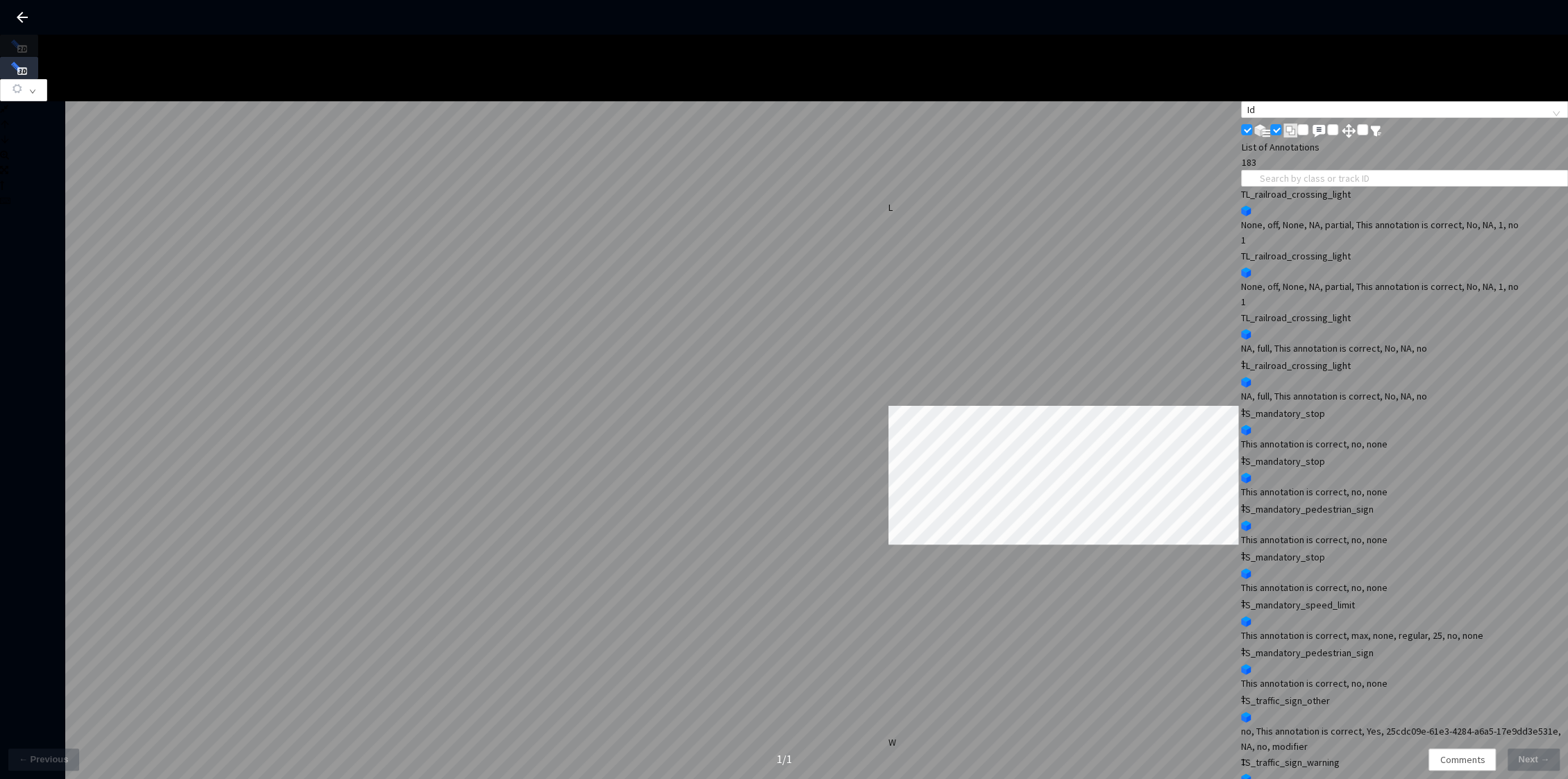
type input "6ba20b5e-f6ff-4d1e-a68b-c8eacbf1ffba"
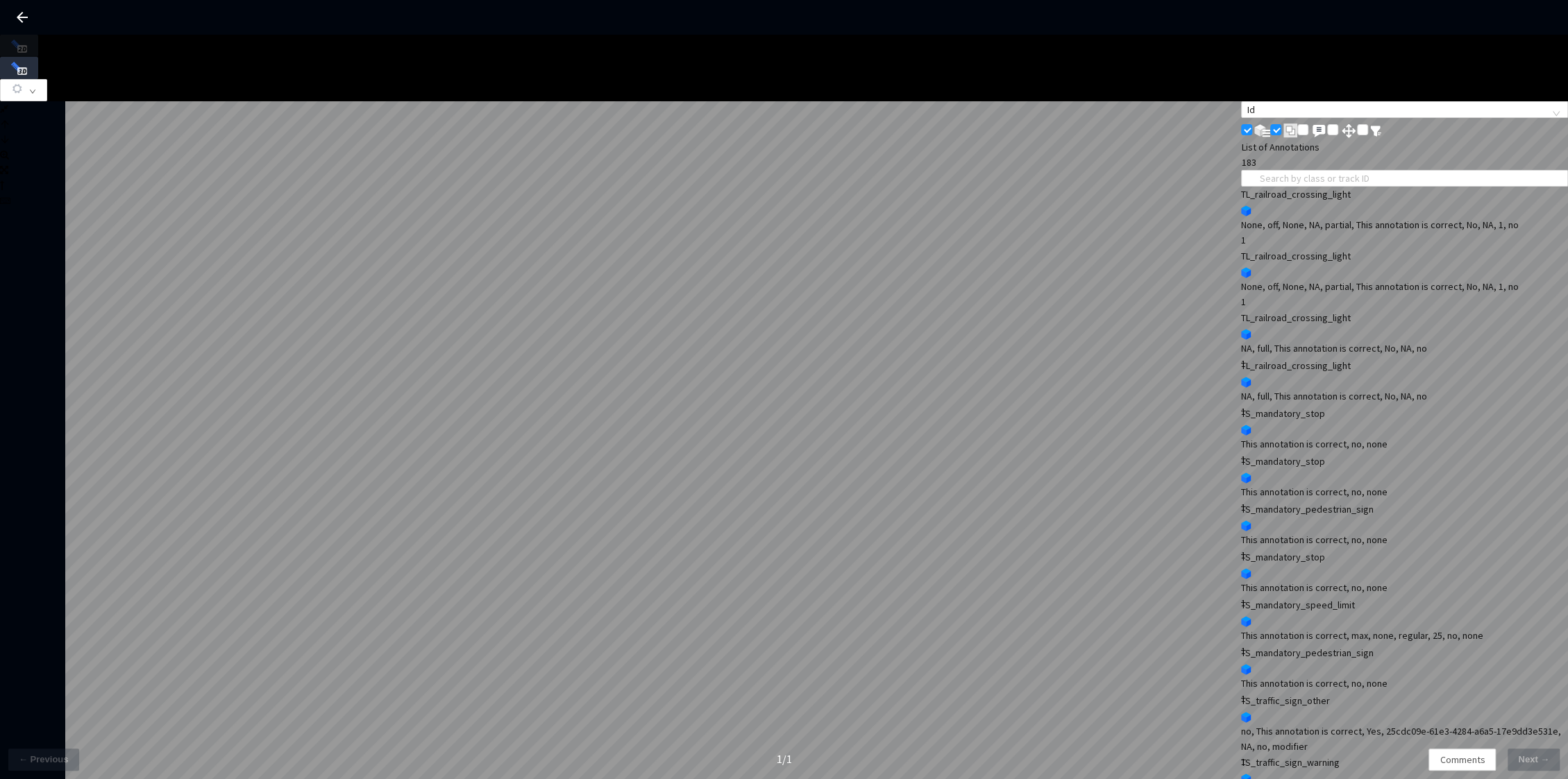
scroll to position [4, 0]
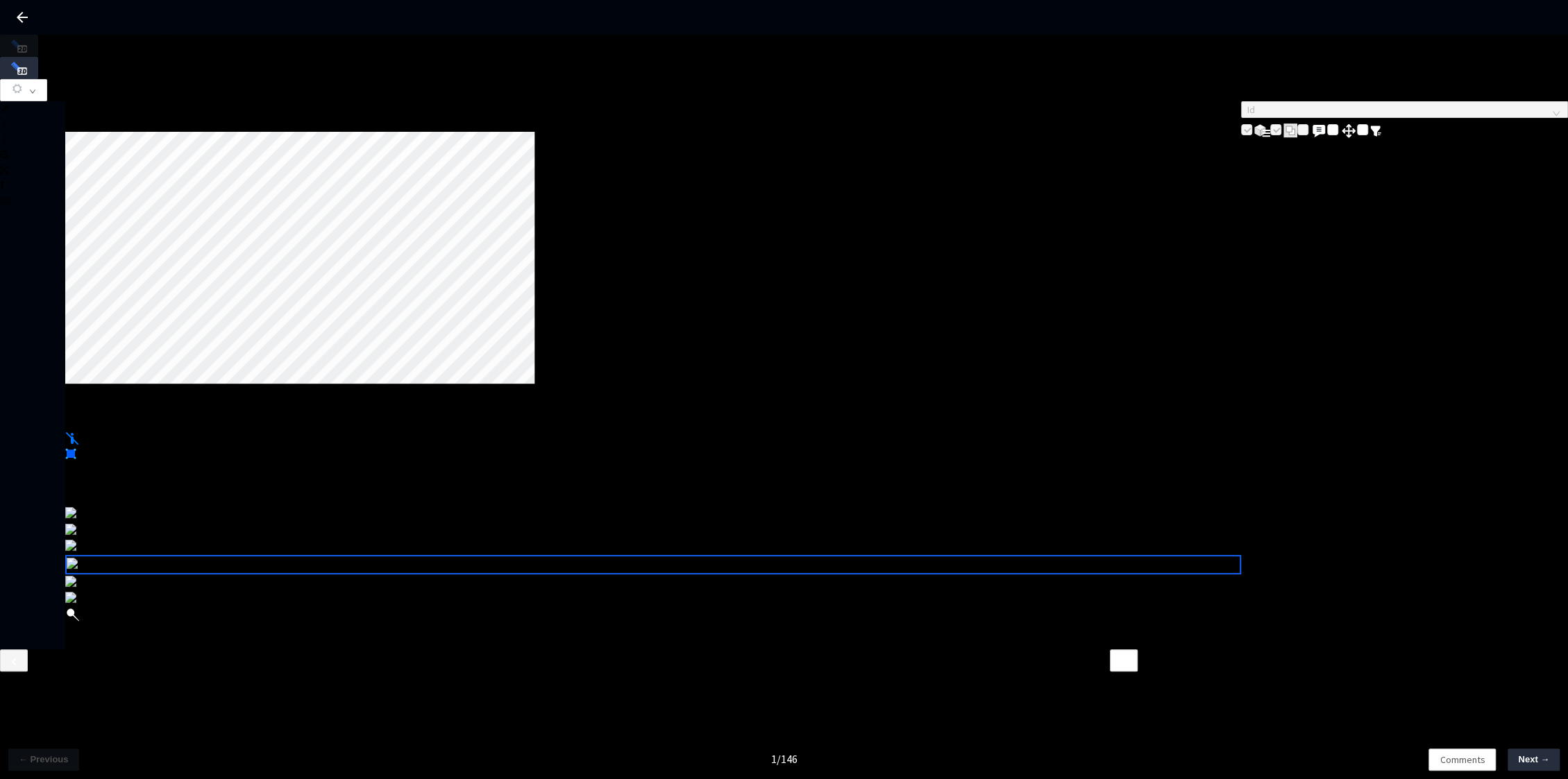
click at [18, 11] on icon at bounding box center [22, 18] width 17 height 17
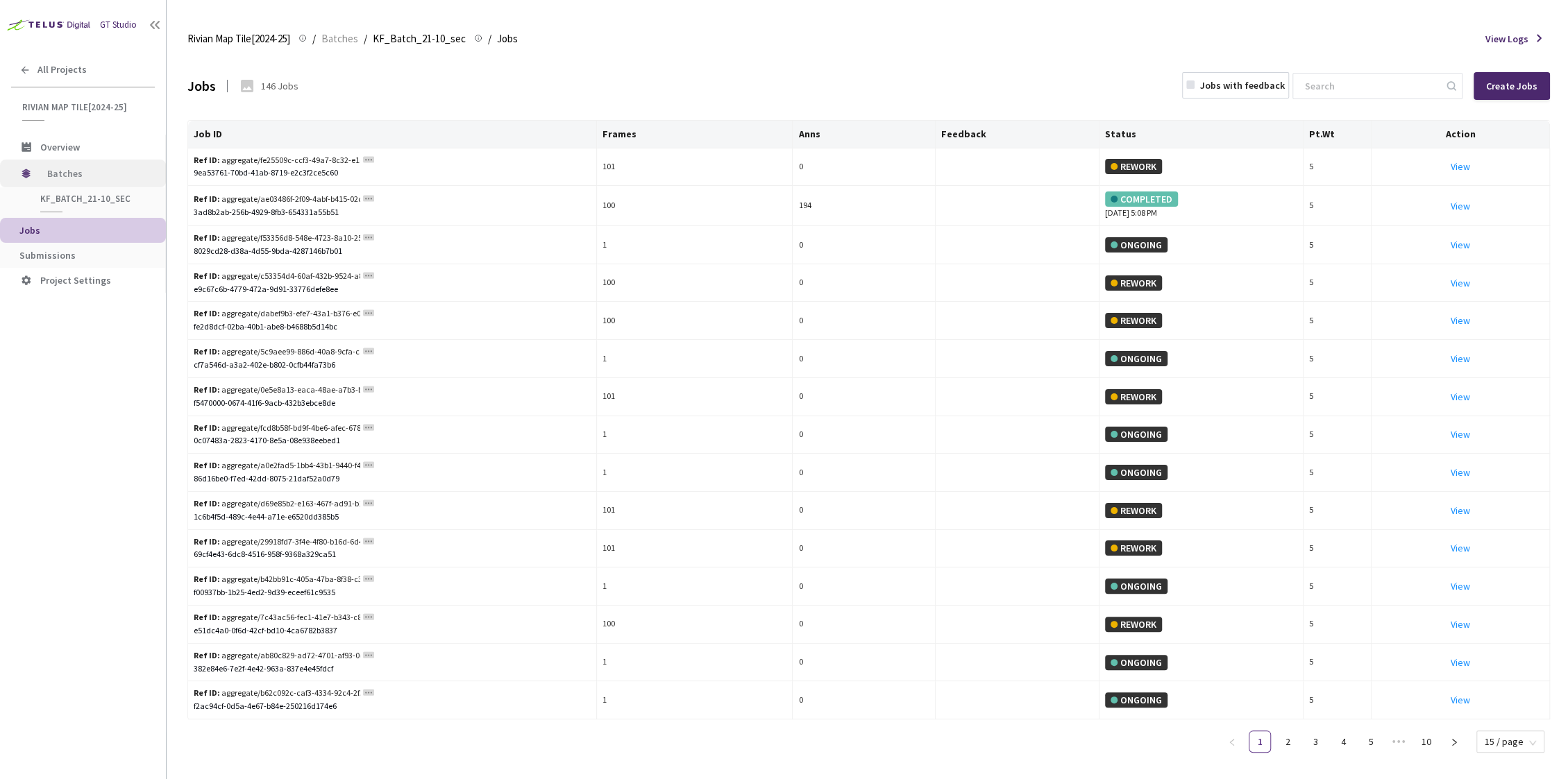
click at [60, 175] on span "Batches" at bounding box center [94, 173] width 95 height 28
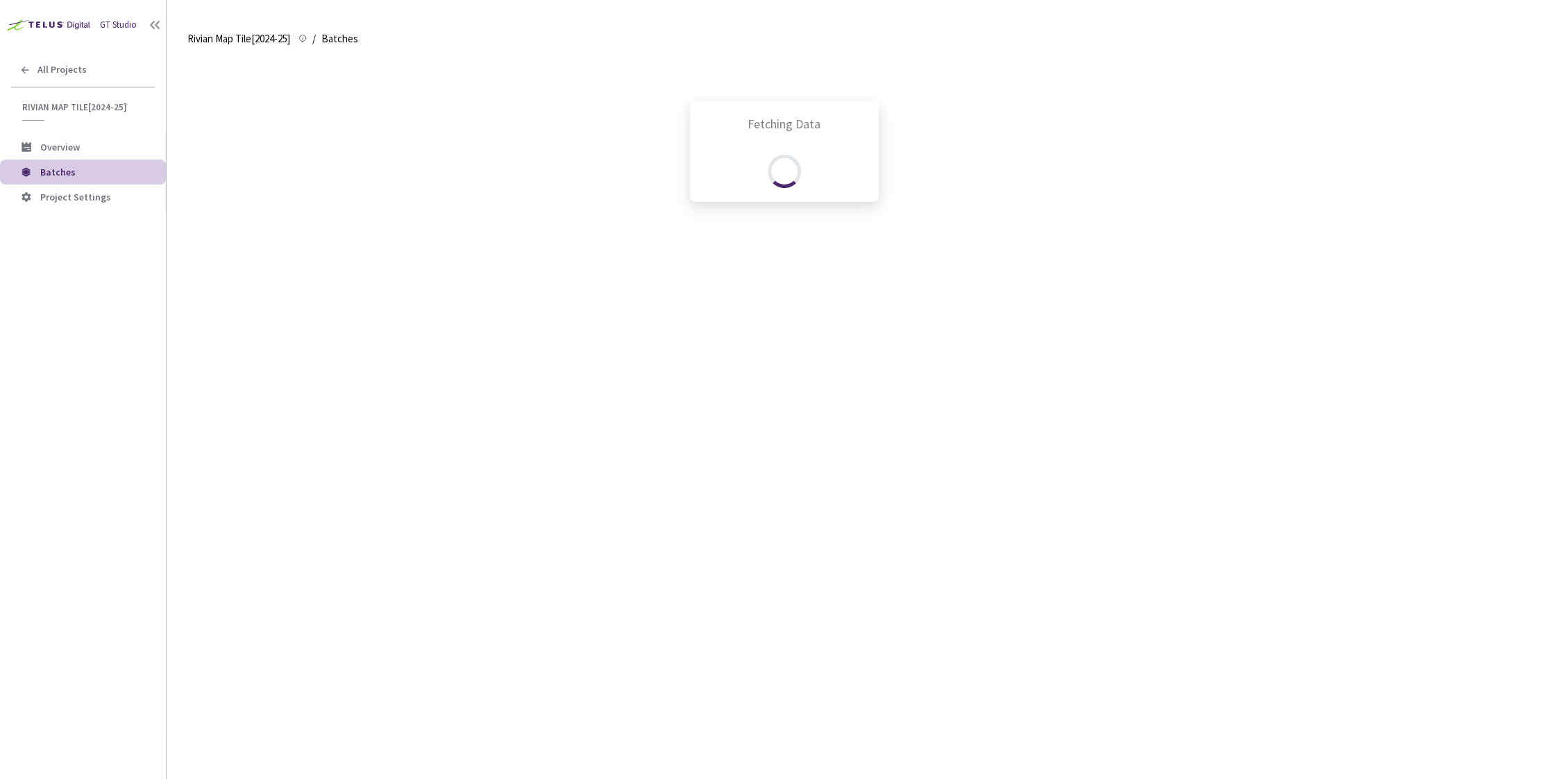
scroll to position [287, 0]
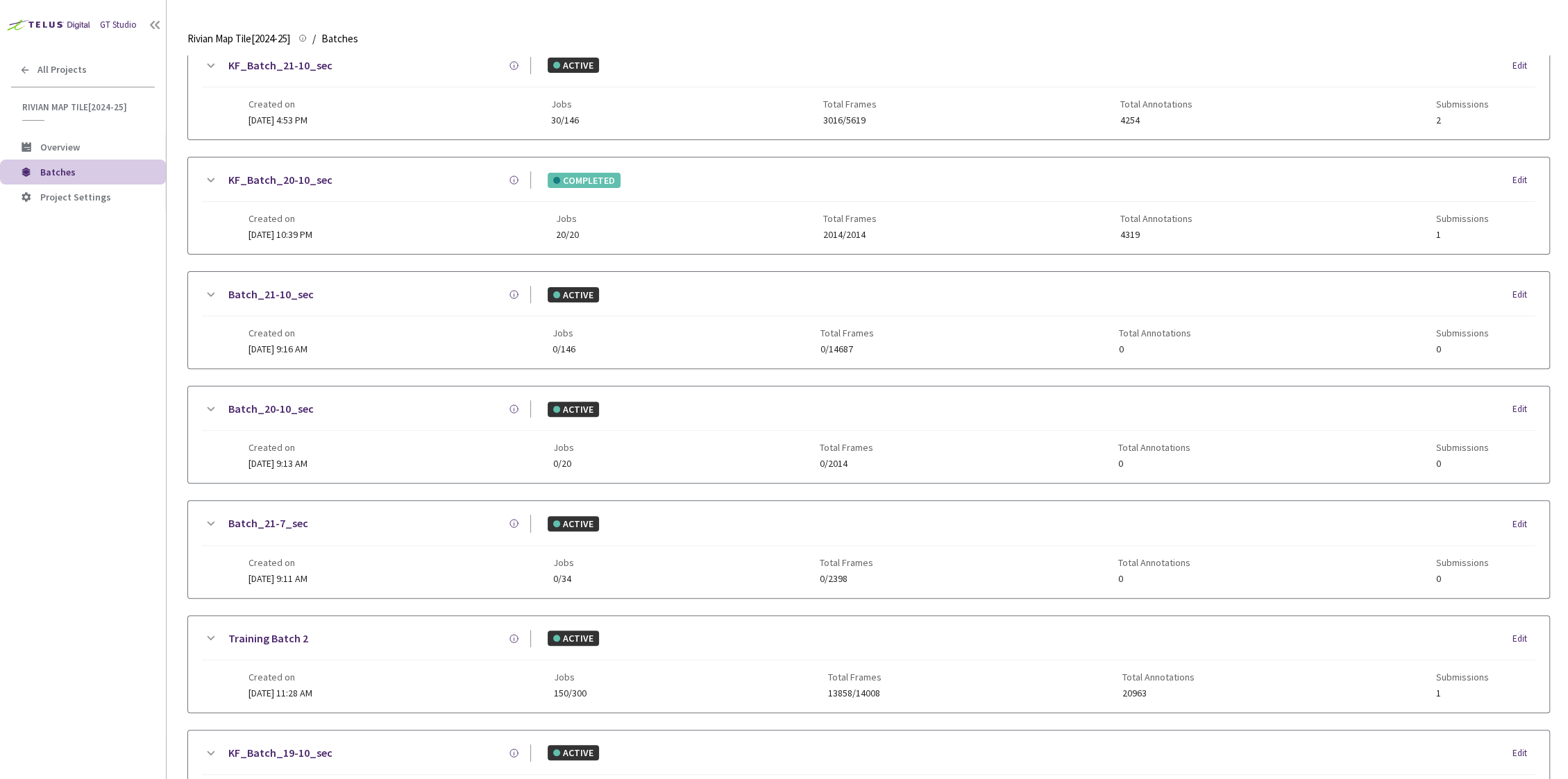
click at [291, 65] on link "KF_Batch_21-10_sec" at bounding box center [280, 65] width 104 height 18
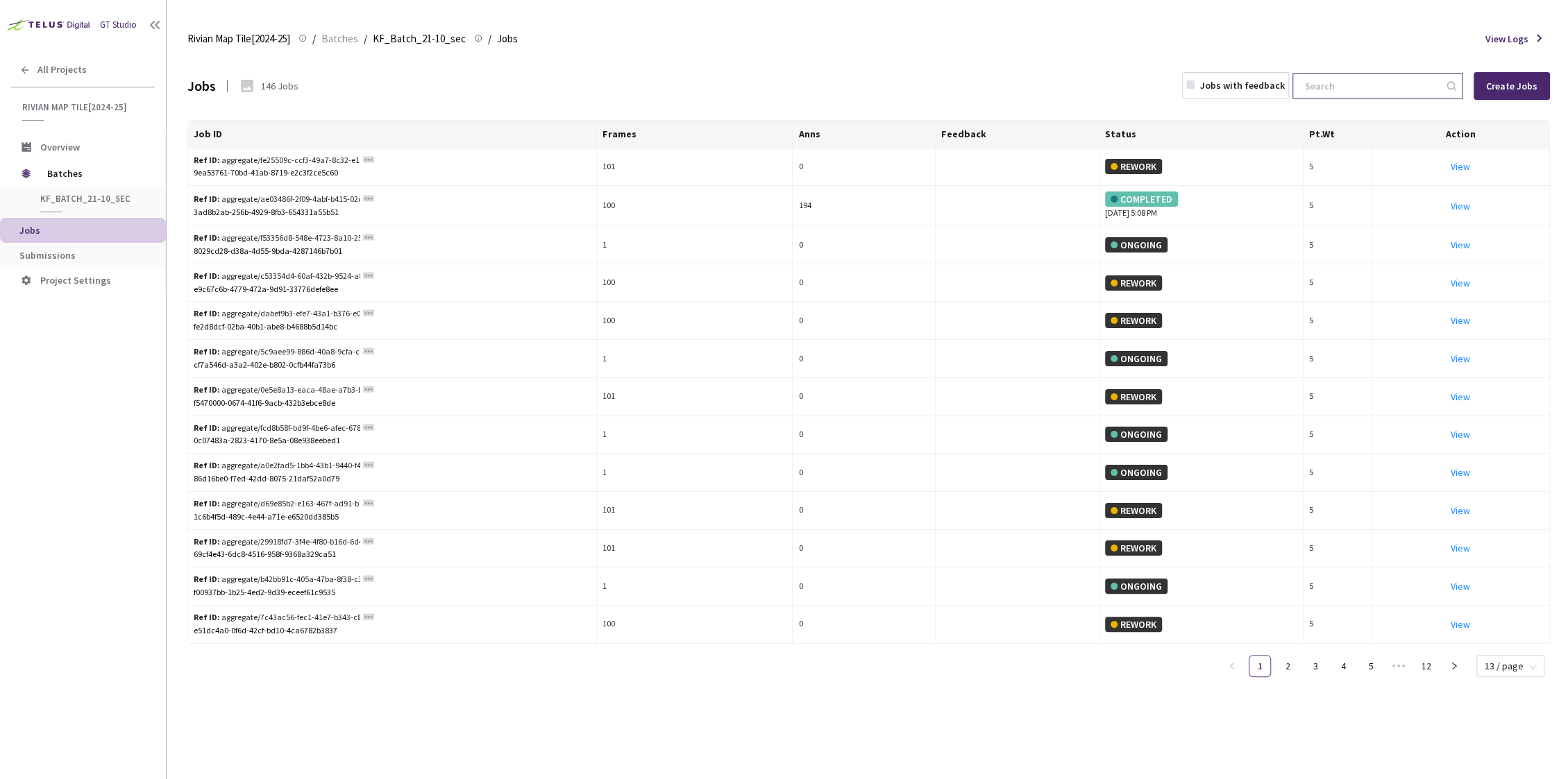
click at [1354, 93] on input at bounding box center [1370, 86] width 148 height 25
click at [1366, 88] on input at bounding box center [1370, 86] width 148 height 25
paste input "839444a8-f7a9-429d-9972-332e4aa583ac"
type input "839444a8-f7a9-429d-9972-332e4aa583ac"
paste input "839444a8-f7a9-429d-9972-332e4aa583ac"
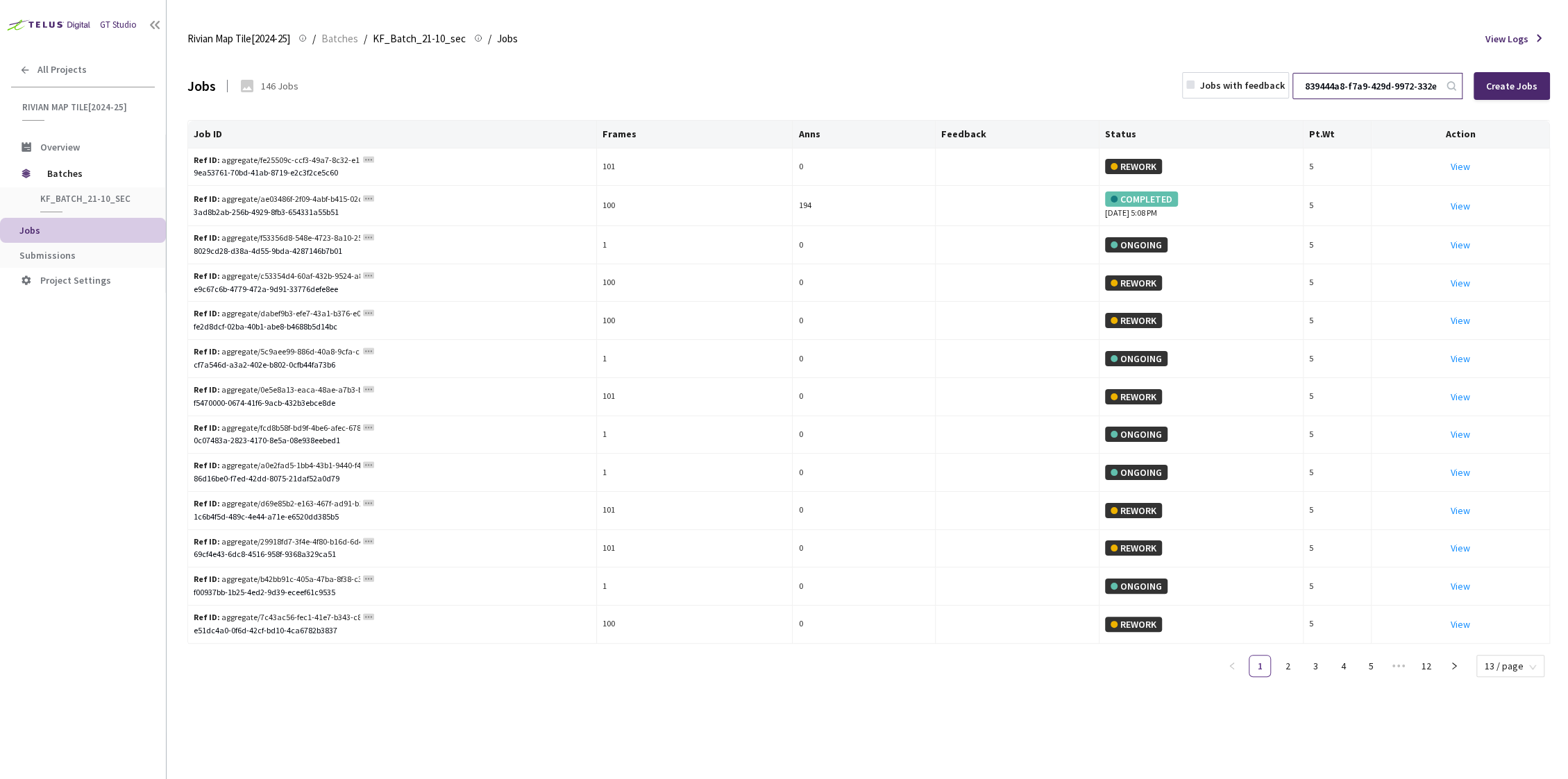
scroll to position [0, 71]
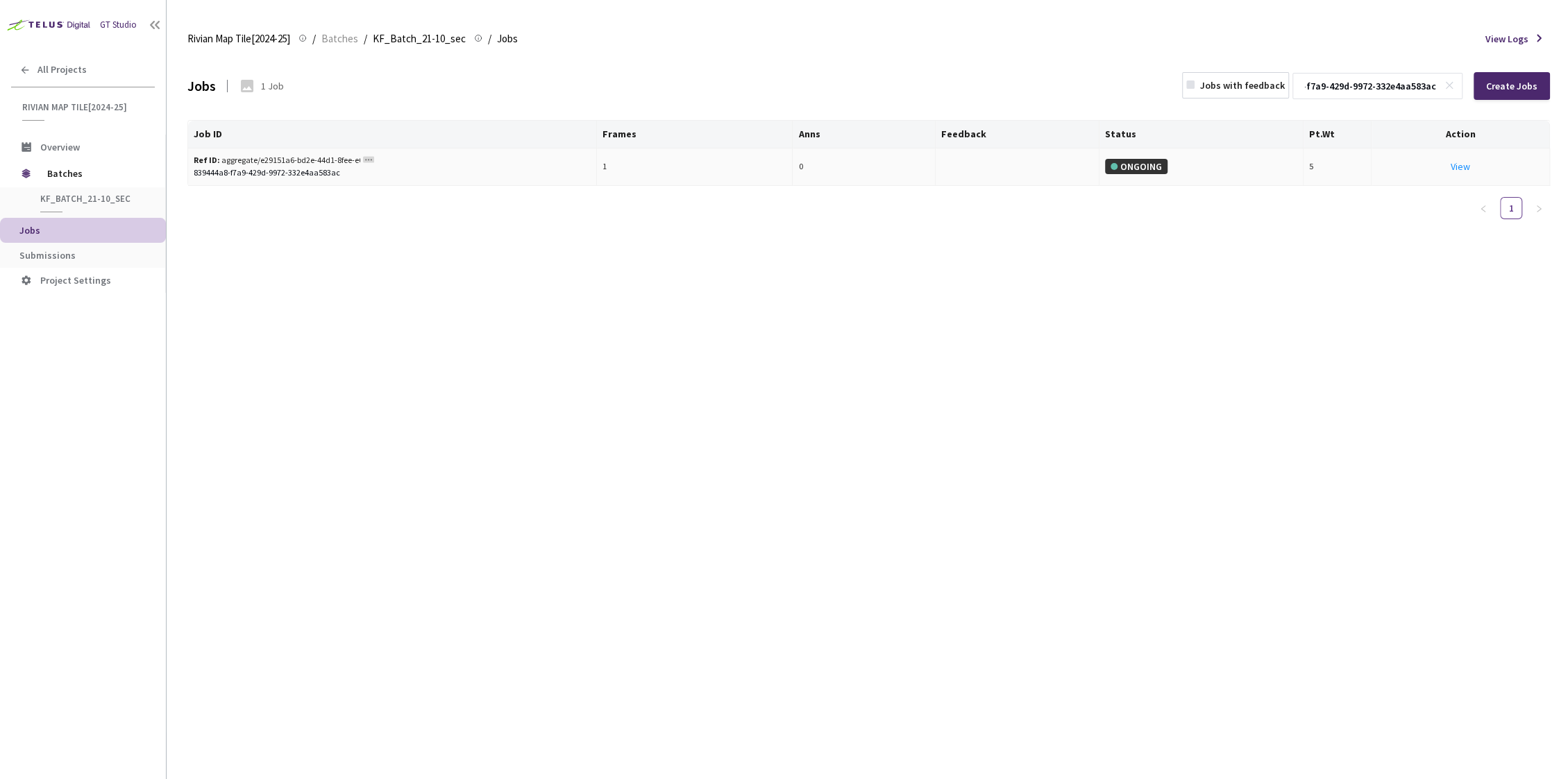
type input "839444a8-f7a9-429d-9972-332e4aa583ac"
click at [368, 158] on rect at bounding box center [368, 159] width 11 height 6
click at [261, 100] on div "Jobs 1 Job Jobs with feedback 839444a8-f7a9-429d-9972-332e4aa583ac Create Jobs" at bounding box center [868, 86] width 1362 height 61
click at [1160, 174] on td "ONGOING" at bounding box center [1201, 167] width 204 height 38
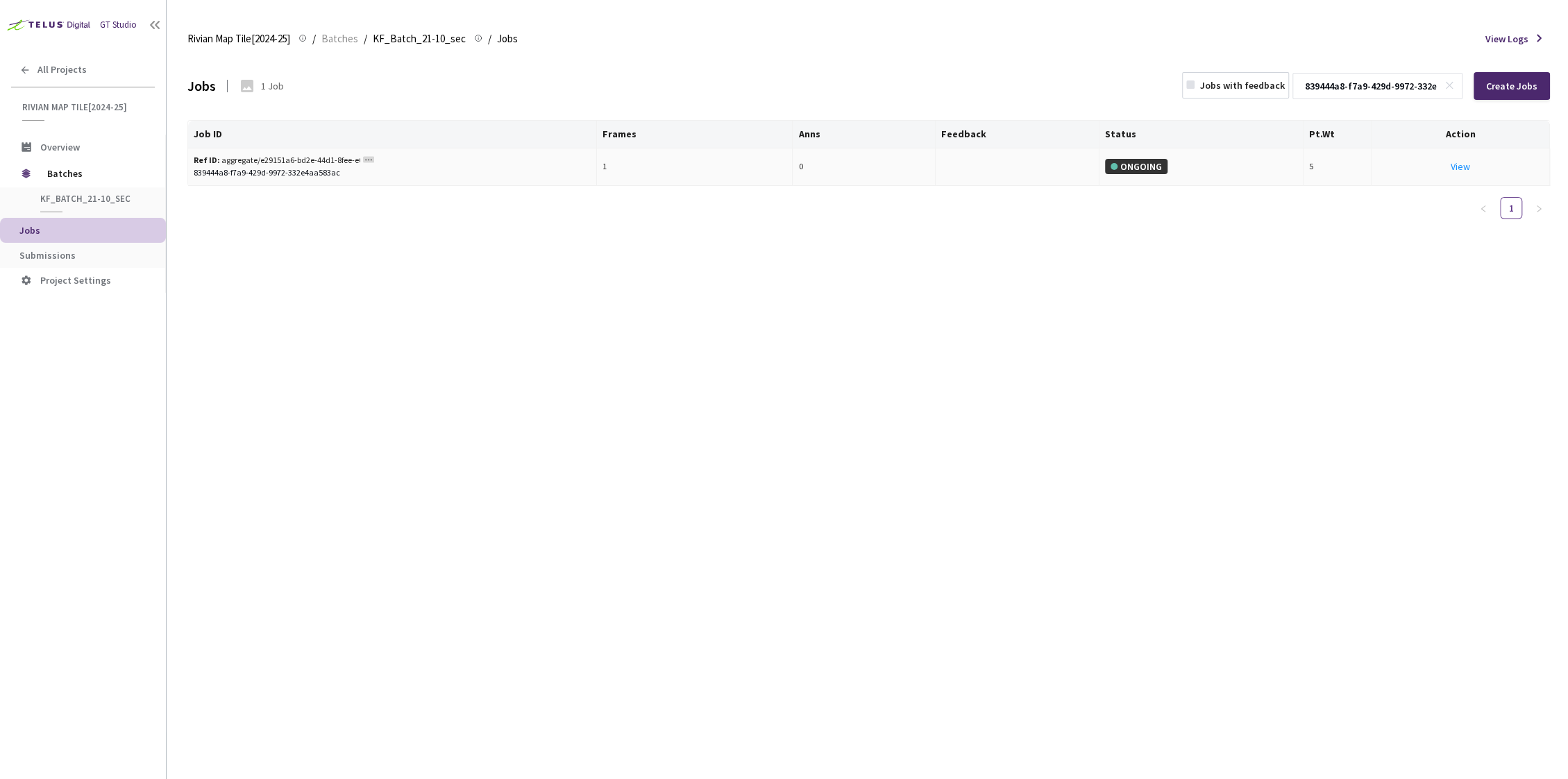
click at [335, 167] on div "839444a8-f7a9-429d-9972-332e4aa583ac" at bounding box center [392, 173] width 397 height 13
click at [268, 161] on div "Ref ID: aggregate/e29151a6-bd2e-44d1-8fee-e61f0d804102" at bounding box center [277, 160] width 167 height 13
click at [608, 169] on td "1" at bounding box center [695, 167] width 196 height 38
click at [802, 170] on td "0" at bounding box center [863, 167] width 143 height 38
